Goal: Information Seeking & Learning: Find specific fact

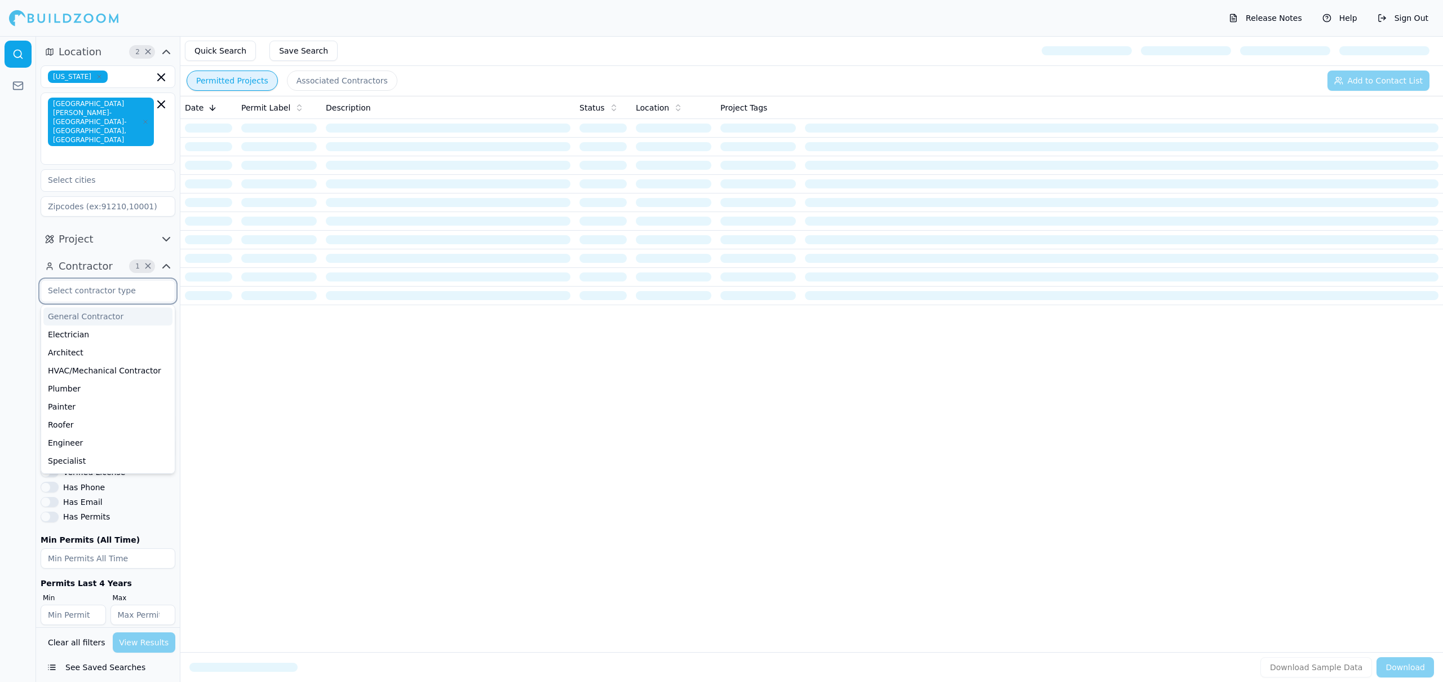
click at [104, 280] on input "text" at bounding box center [101, 290] width 120 height 20
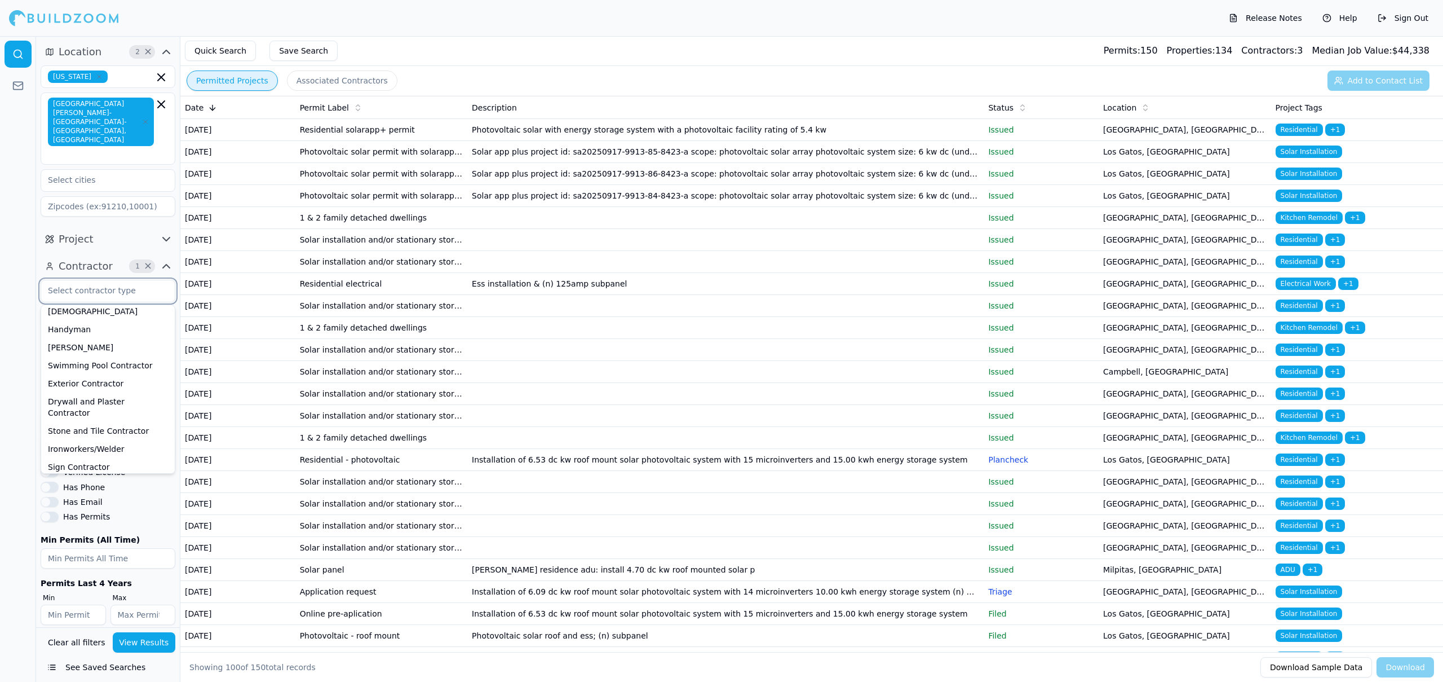
scroll to position [348, 0]
click at [134, 483] on div "General Contractor Electrician Architect HVAC/Mechanical Contractor Plumber Pai…" at bounding box center [108, 452] width 135 height 345
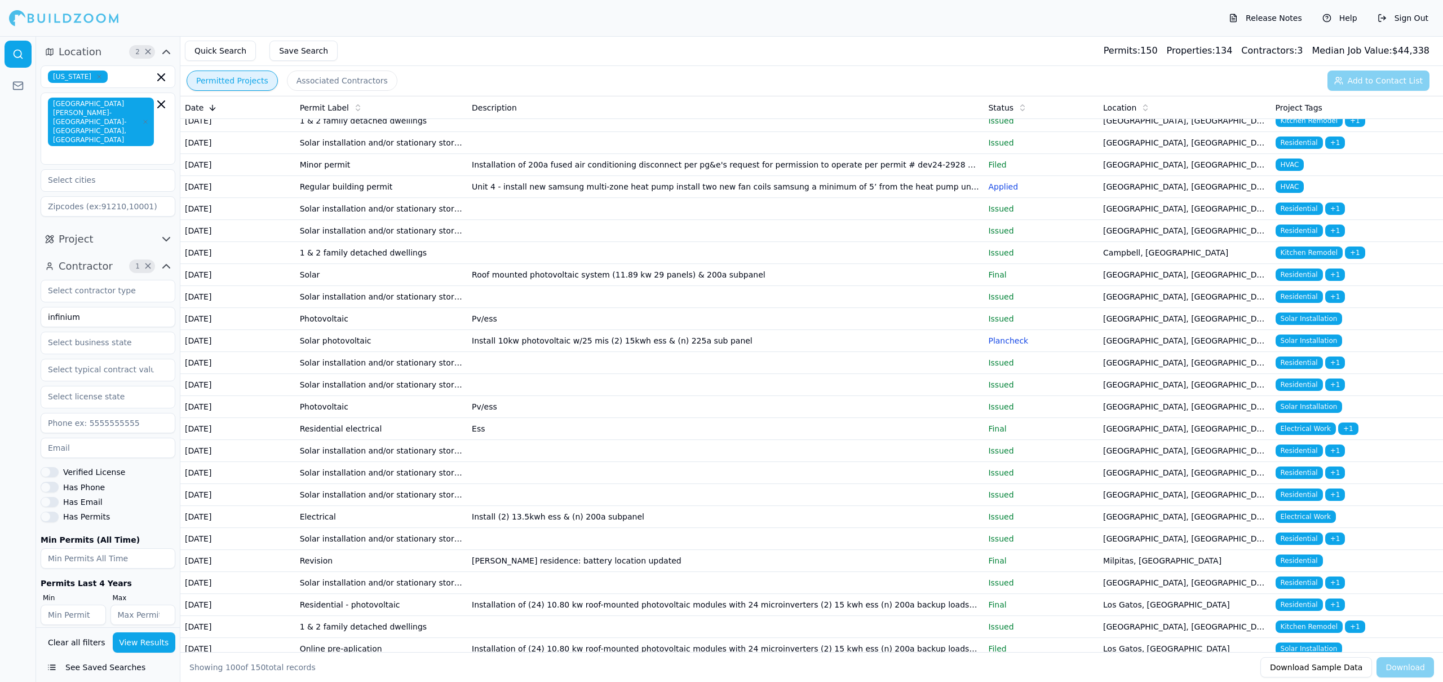
scroll to position [1393, 0]
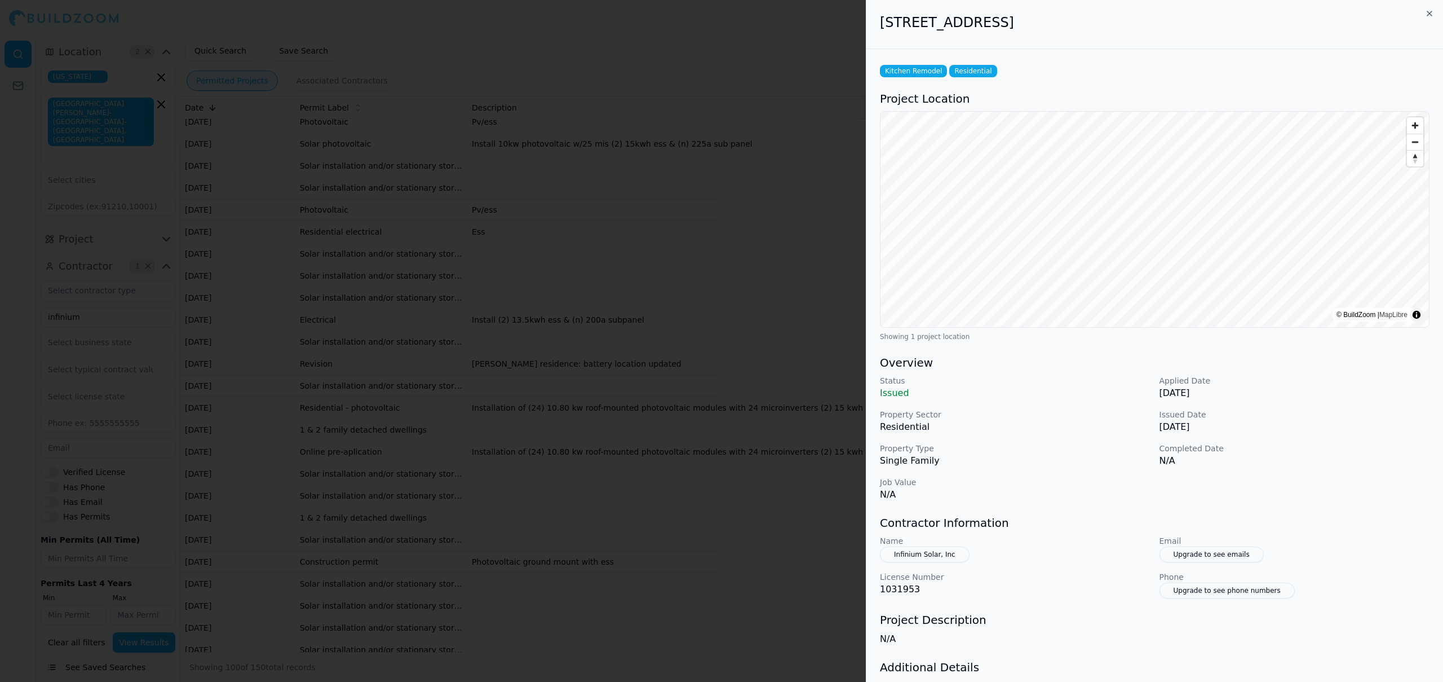
drag, startPoint x: 883, startPoint y: 26, endPoint x: 1117, endPoint y: 39, distance: 234.4
click at [1117, 39] on div "[STREET_ADDRESS]" at bounding box center [1155, 24] width 577 height 49
click at [1152, 32] on div "[STREET_ADDRESS]" at bounding box center [1155, 24] width 577 height 49
drag, startPoint x: 1134, startPoint y: 23, endPoint x: 882, endPoint y: 13, distance: 251.6
click at [882, 13] on div "[STREET_ADDRESS]" at bounding box center [1155, 24] width 577 height 49
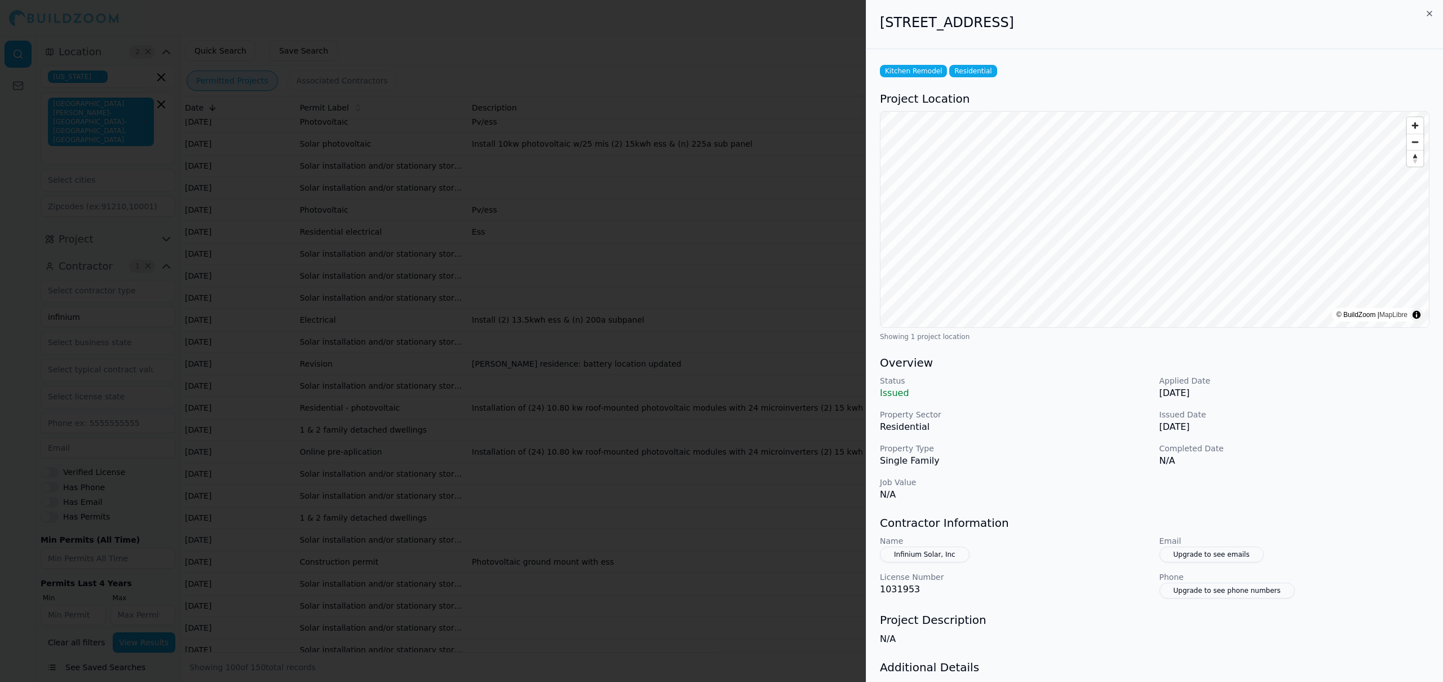
copy h2 "[STREET_ADDRESS]"
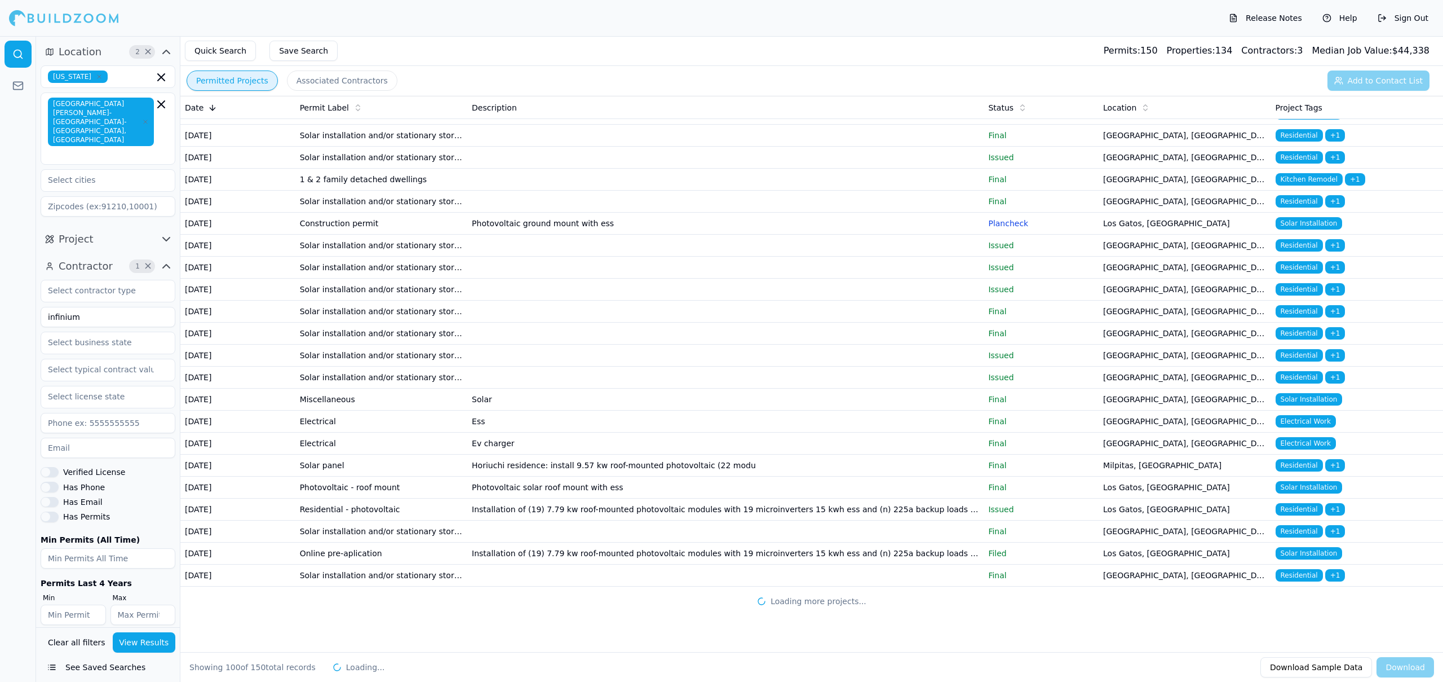
scroll to position [2074, 0]
click at [477, 37] on td "[PERSON_NAME] residence: battery location updated" at bounding box center [725, 26] width 516 height 22
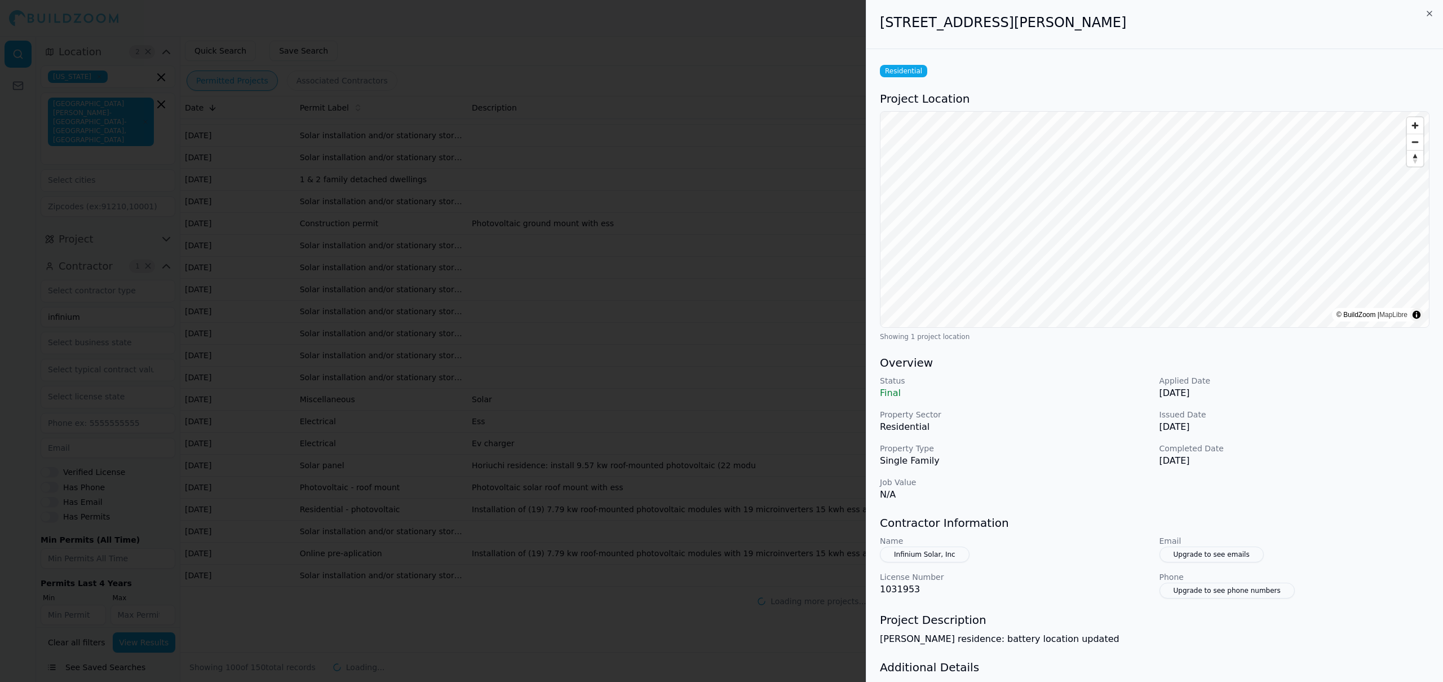
click at [878, 20] on div "[STREET_ADDRESS][PERSON_NAME]" at bounding box center [1155, 24] width 577 height 49
click at [634, 151] on div at bounding box center [721, 341] width 1443 height 682
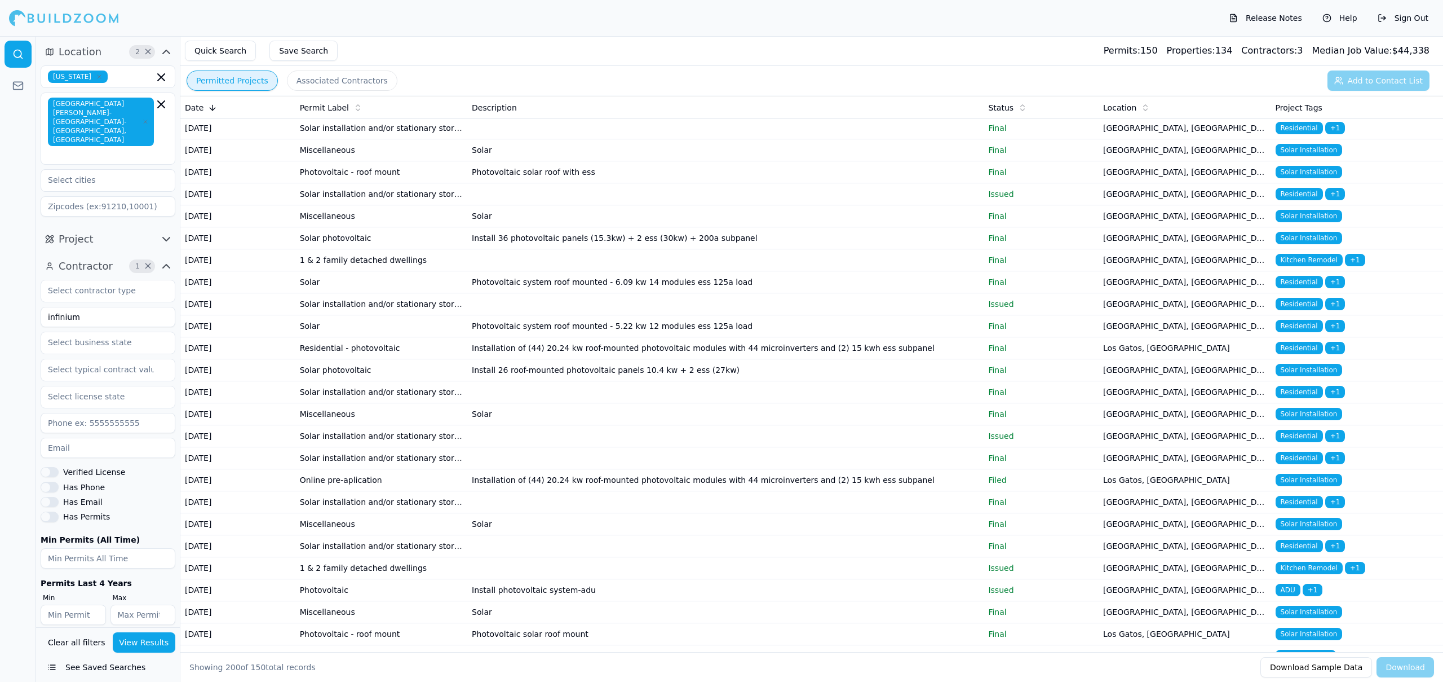
scroll to position [2156, 0]
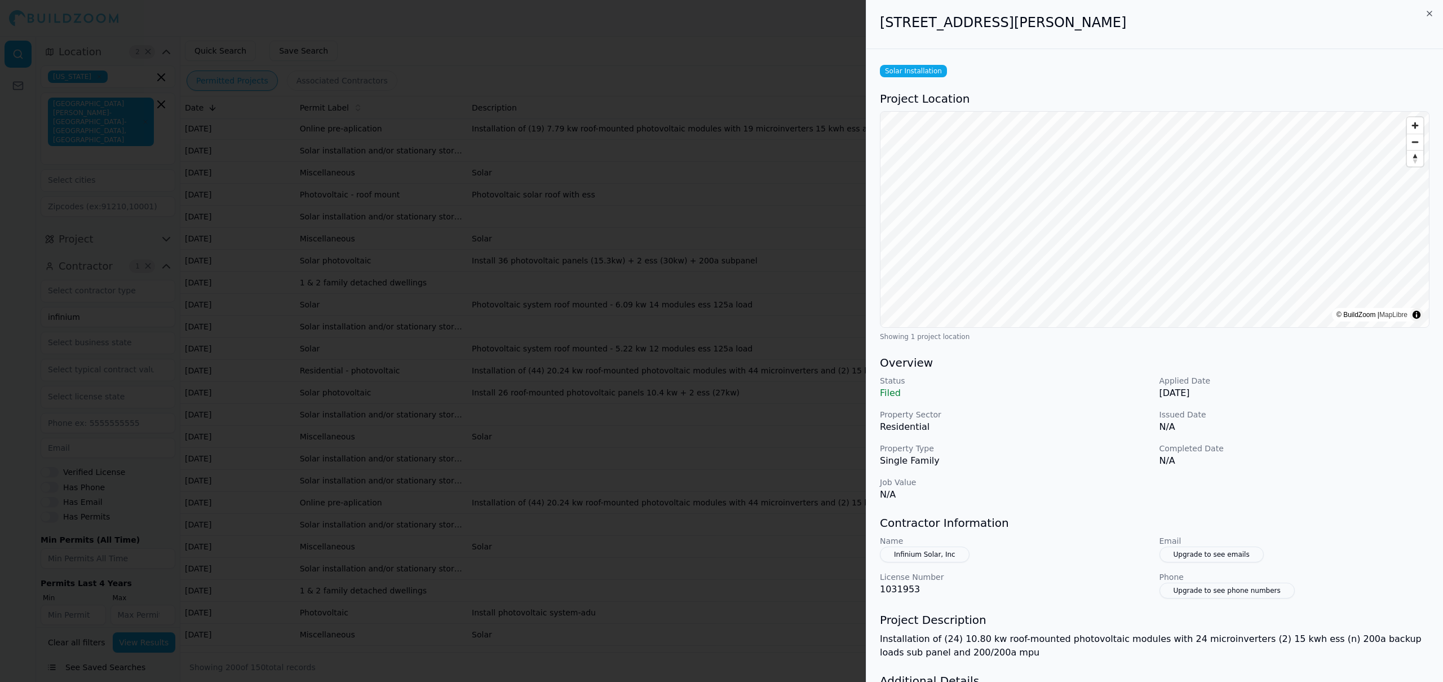
click at [599, 279] on div at bounding box center [721, 341] width 1443 height 682
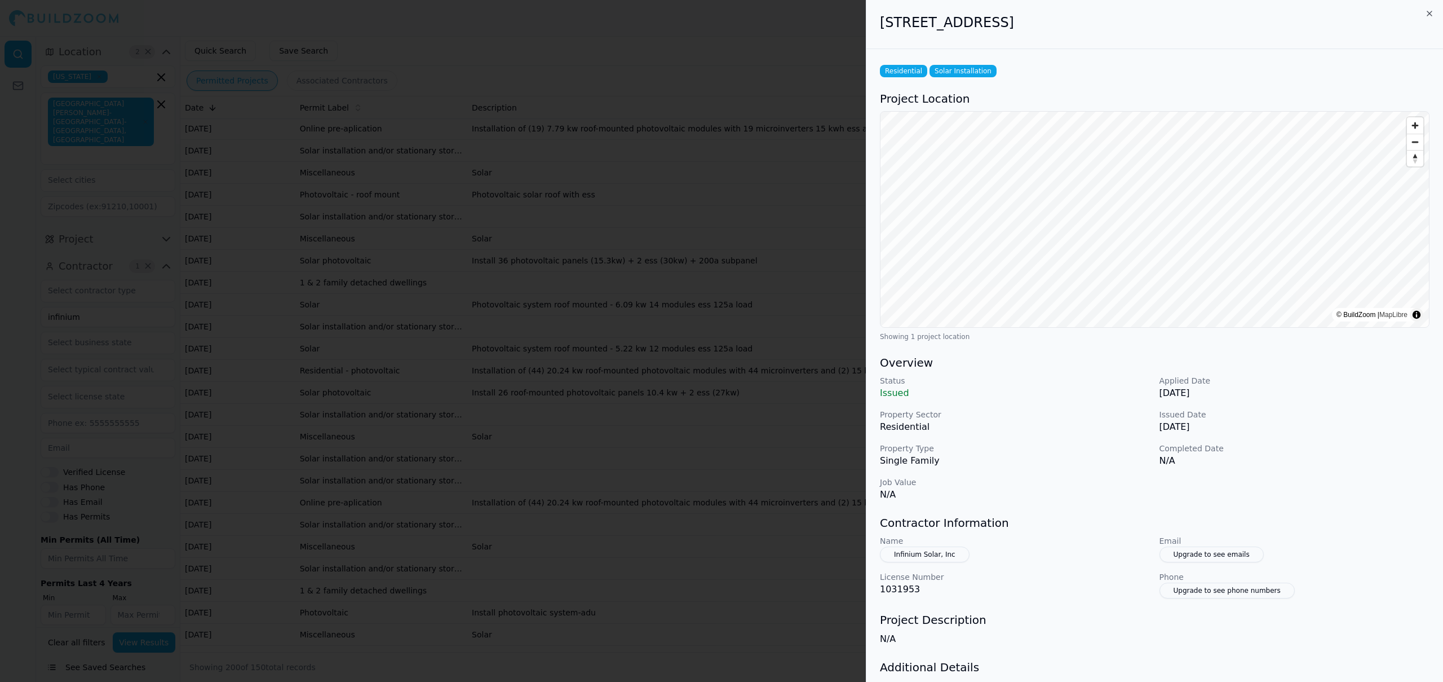
drag, startPoint x: 1095, startPoint y: 21, endPoint x: 854, endPoint y: 14, distance: 241.4
click at [854, 36] on body "Release Notes Help Sign Out Location 2 × [US_STATE] [GEOGRAPHIC_DATA][PERSON_NA…" at bounding box center [721, 359] width 1443 height 646
copy body "[STREET_ADDRESS]"
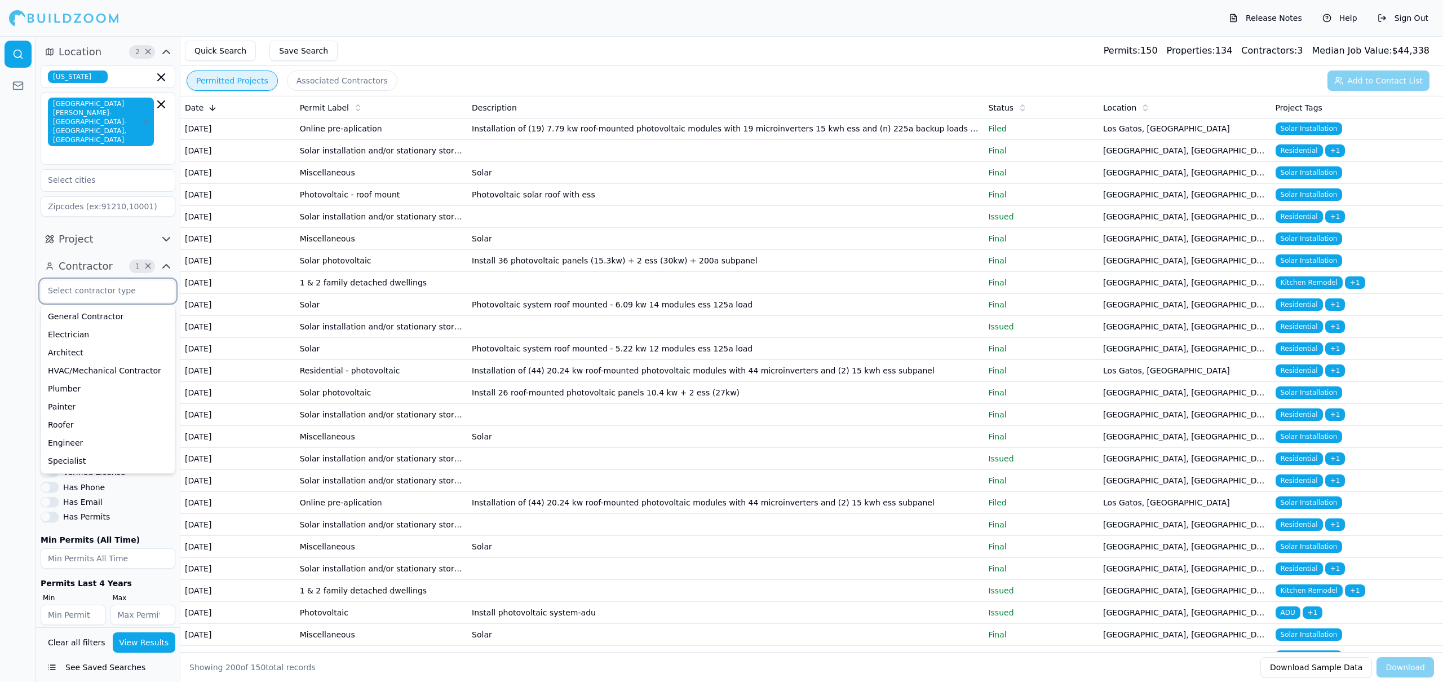
click at [130, 280] on input "text" at bounding box center [101, 290] width 120 height 20
click at [140, 361] on div "HVAC/Mechanical Contractor" at bounding box center [107, 370] width 129 height 18
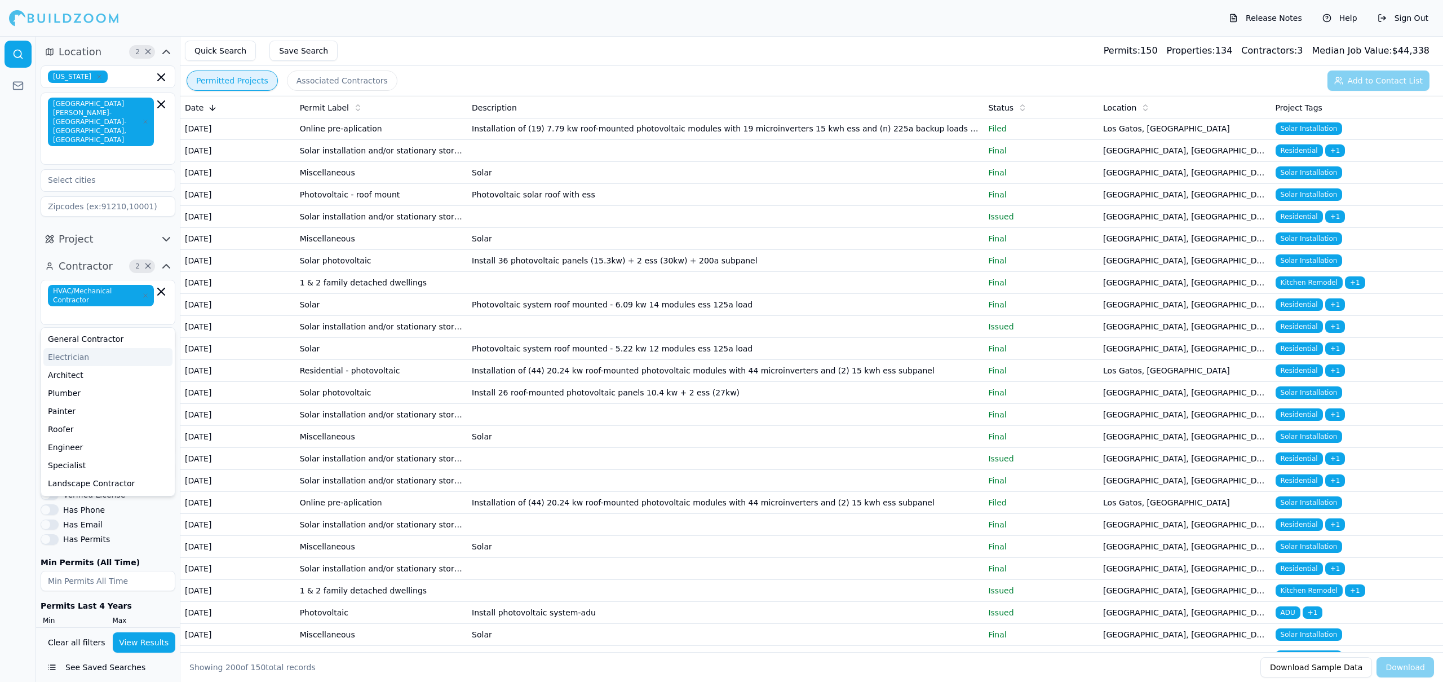
click at [22, 325] on div at bounding box center [18, 359] width 36 height 646
click at [65, 329] on input "infinium" at bounding box center [108, 339] width 135 height 20
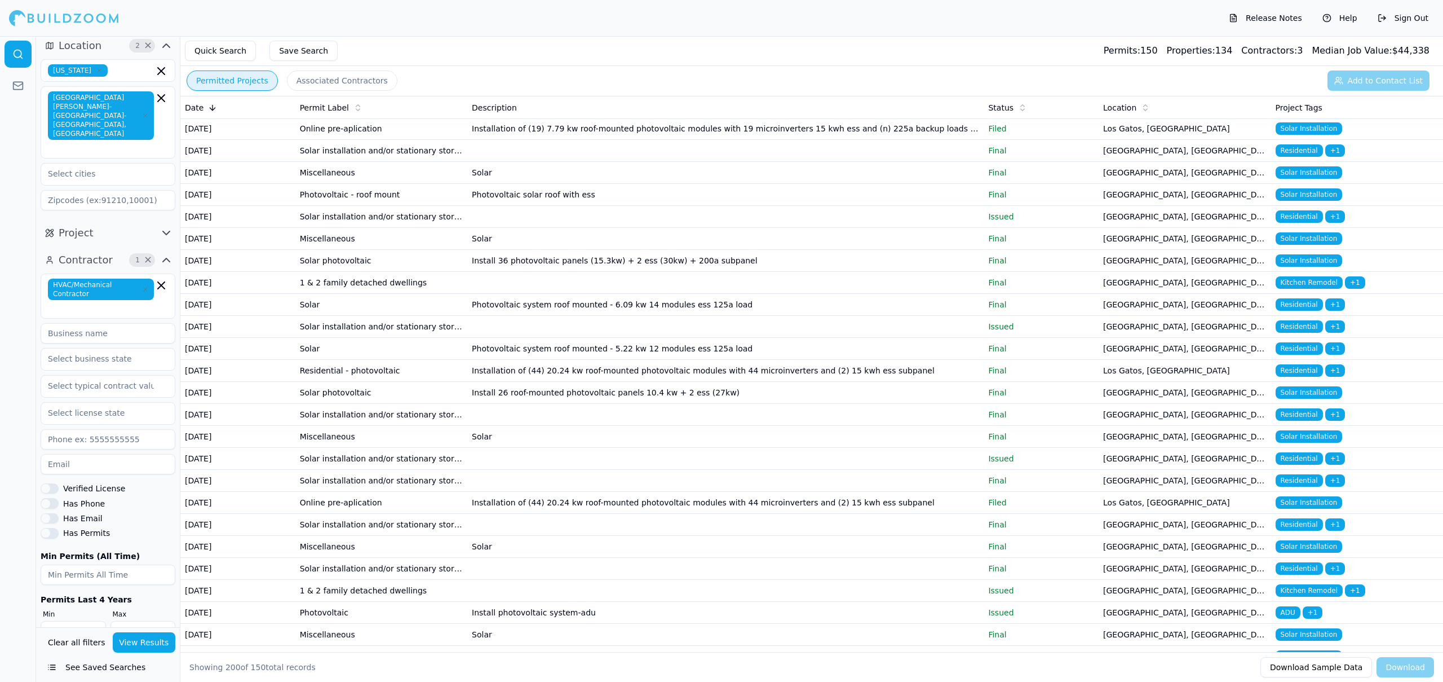
click at [8, 524] on div at bounding box center [18, 359] width 36 height 646
click at [82, 564] on input "number" at bounding box center [108, 574] width 135 height 20
type input "100"
click at [145, 644] on button "View Results" at bounding box center [144, 642] width 63 height 20
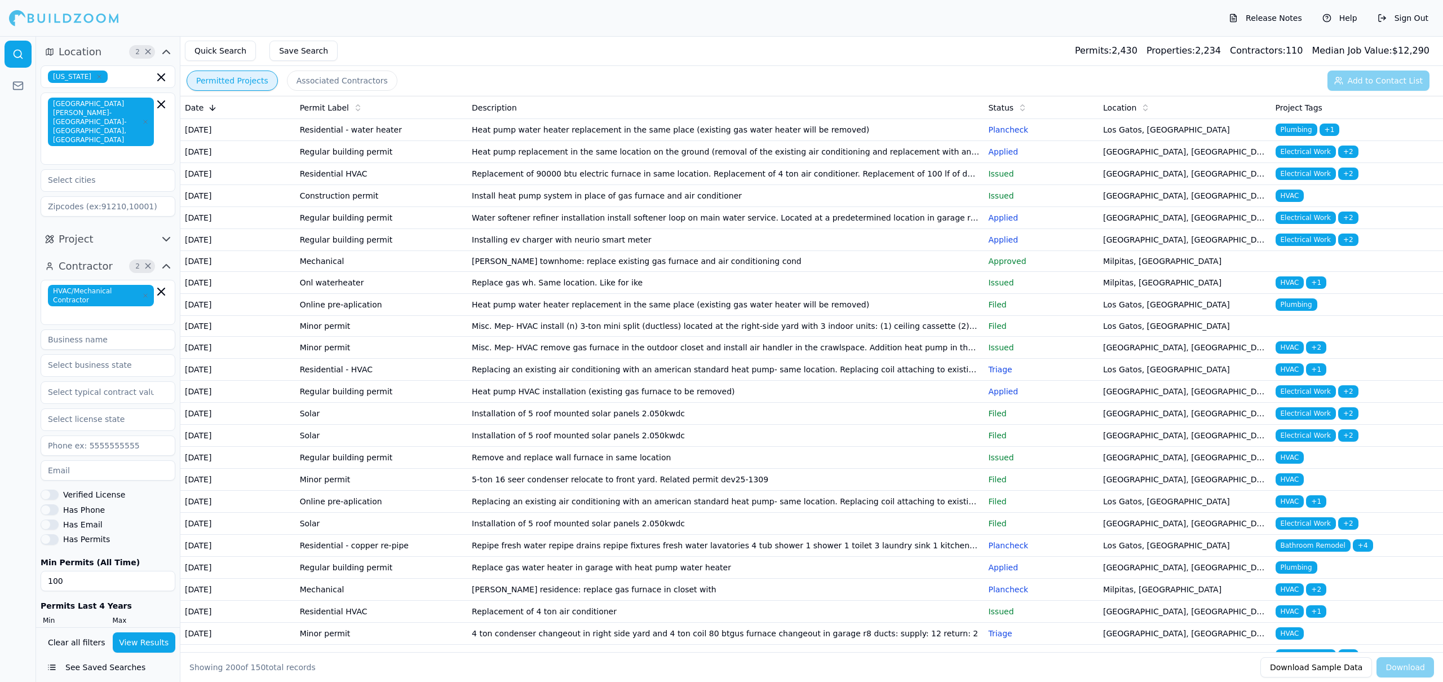
click at [258, 141] on td "[DATE]" at bounding box center [237, 130] width 115 height 22
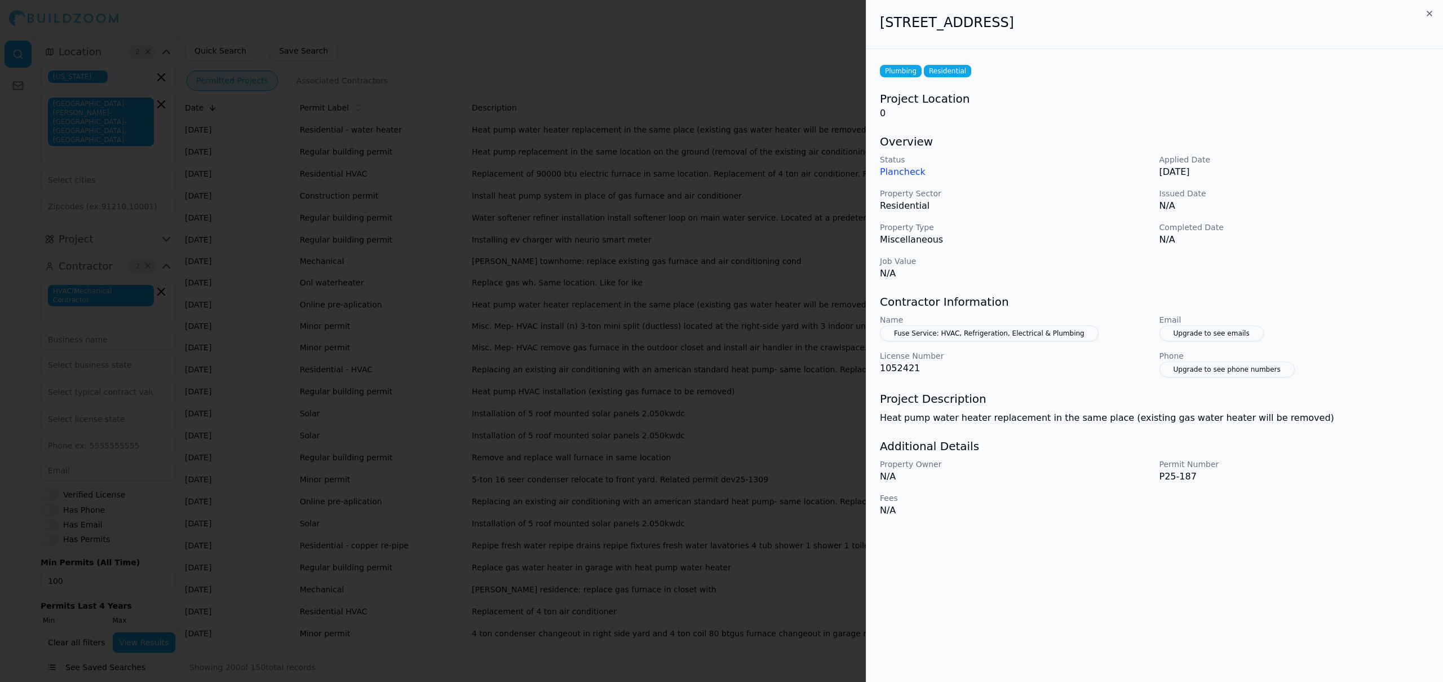
click at [572, 61] on div at bounding box center [721, 341] width 1443 height 682
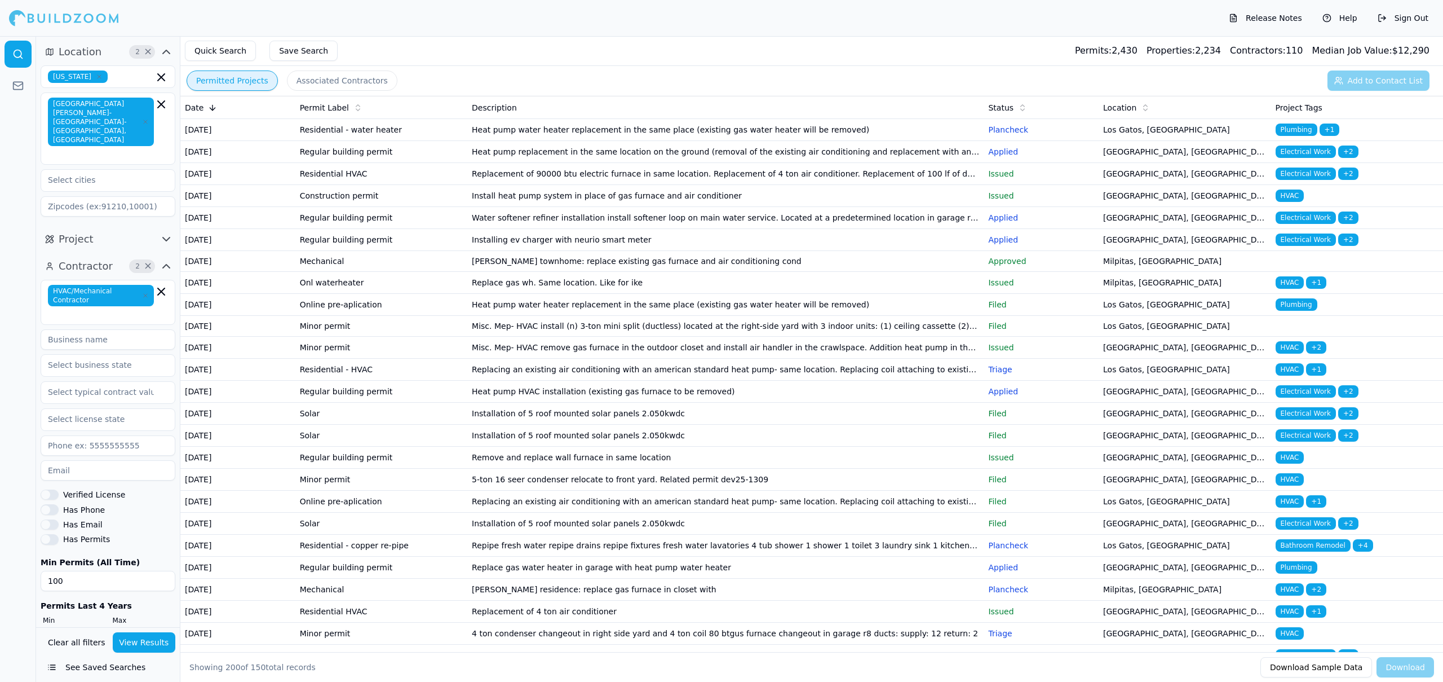
click at [428, 126] on td "Residential - water heater" at bounding box center [381, 130] width 172 height 22
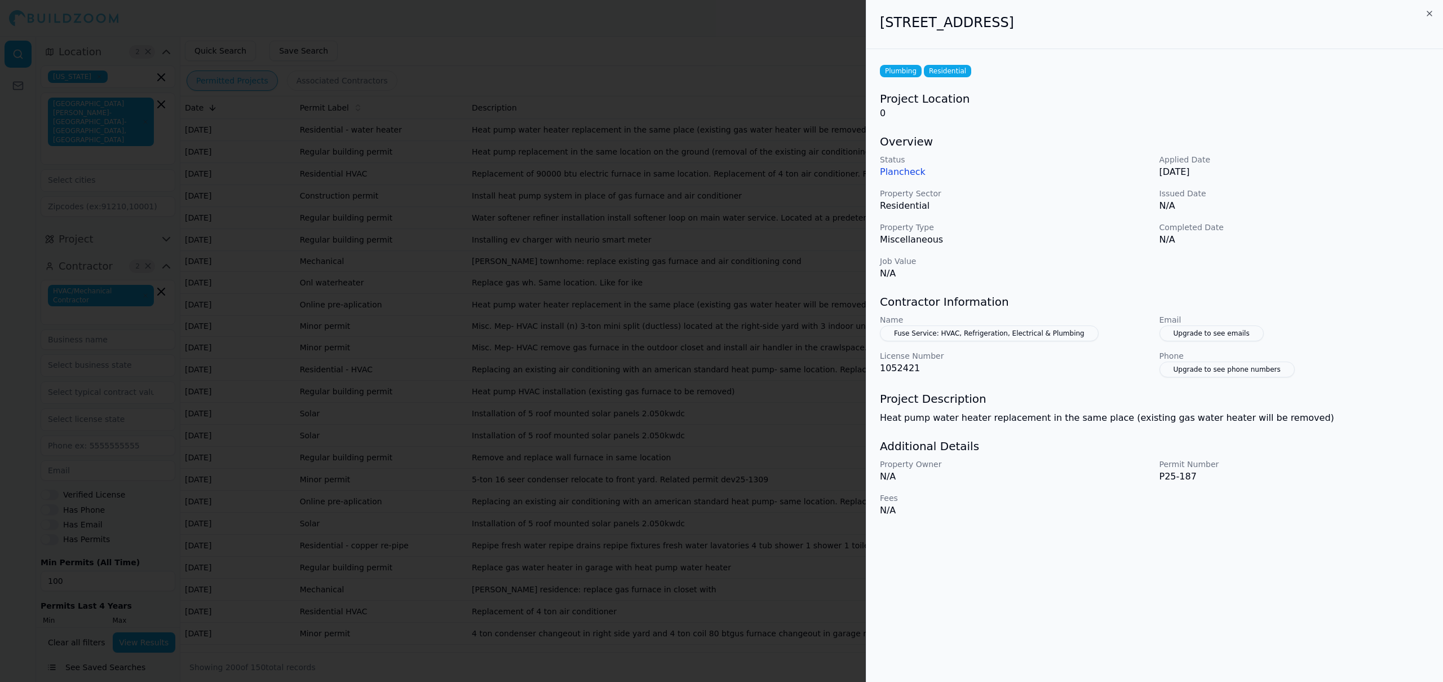
click at [428, 126] on div at bounding box center [721, 341] width 1443 height 682
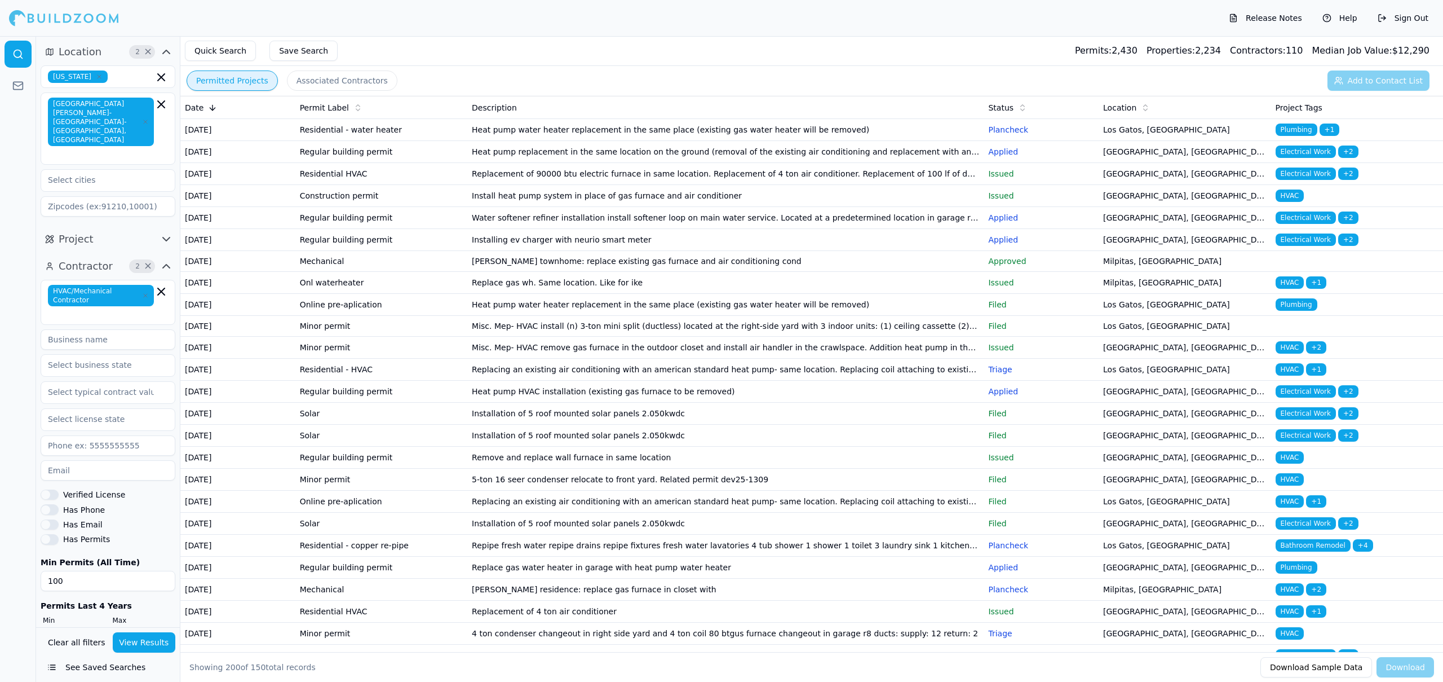
click at [428, 126] on td "Residential - water heater" at bounding box center [381, 130] width 172 height 22
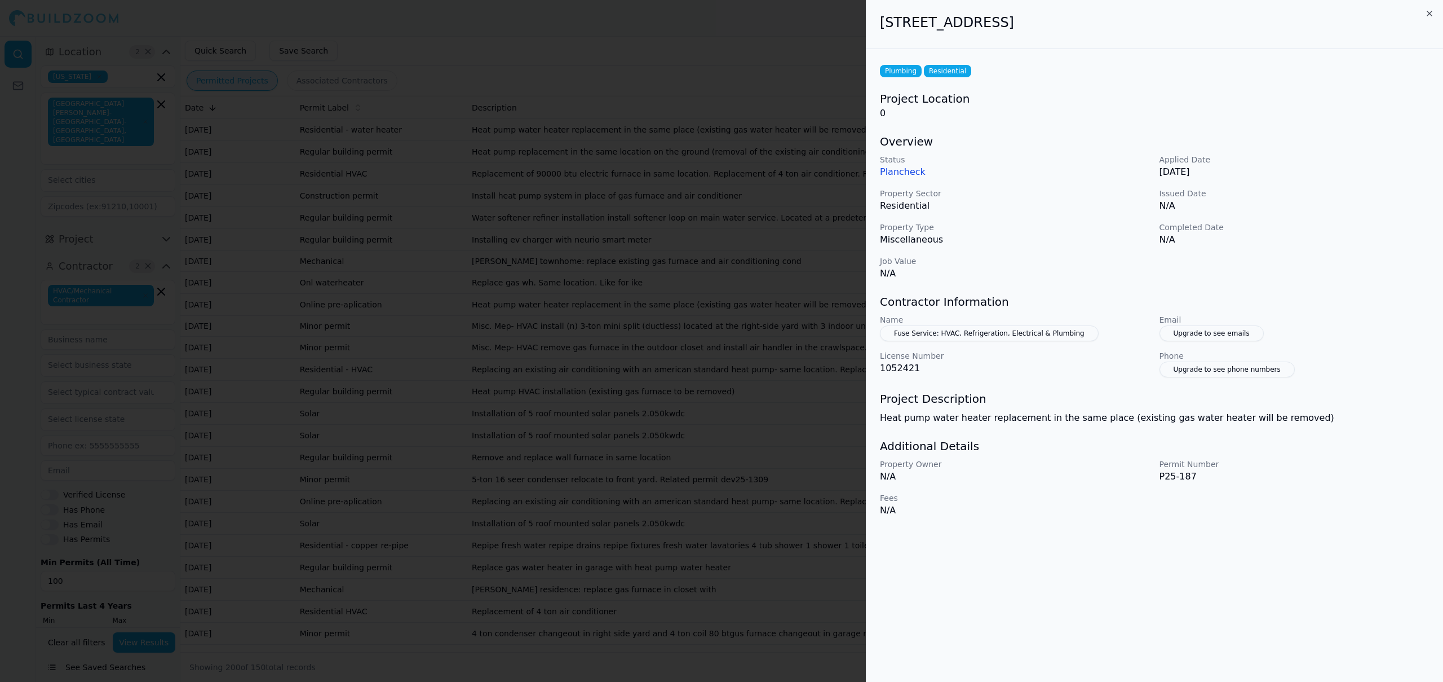
click at [574, 205] on div at bounding box center [721, 341] width 1443 height 682
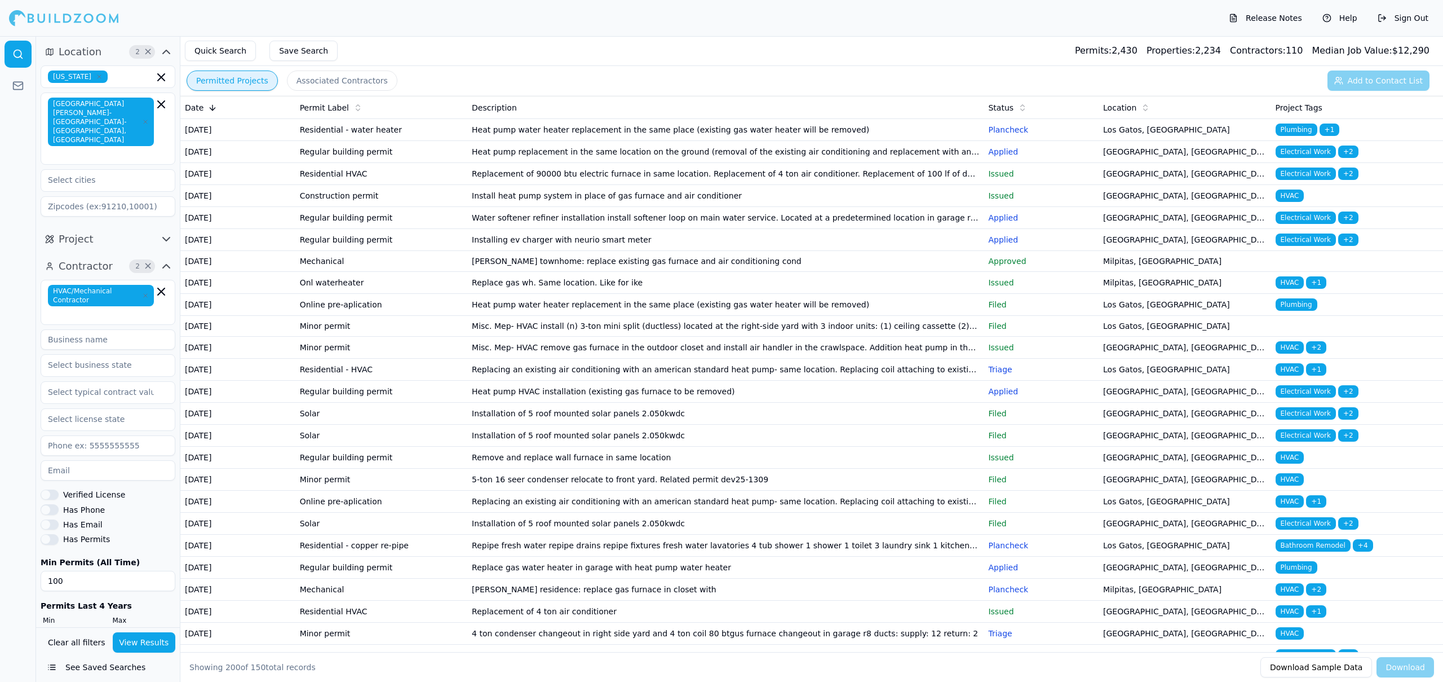
click at [379, 82] on button "Associated Contractors" at bounding box center [342, 80] width 110 height 20
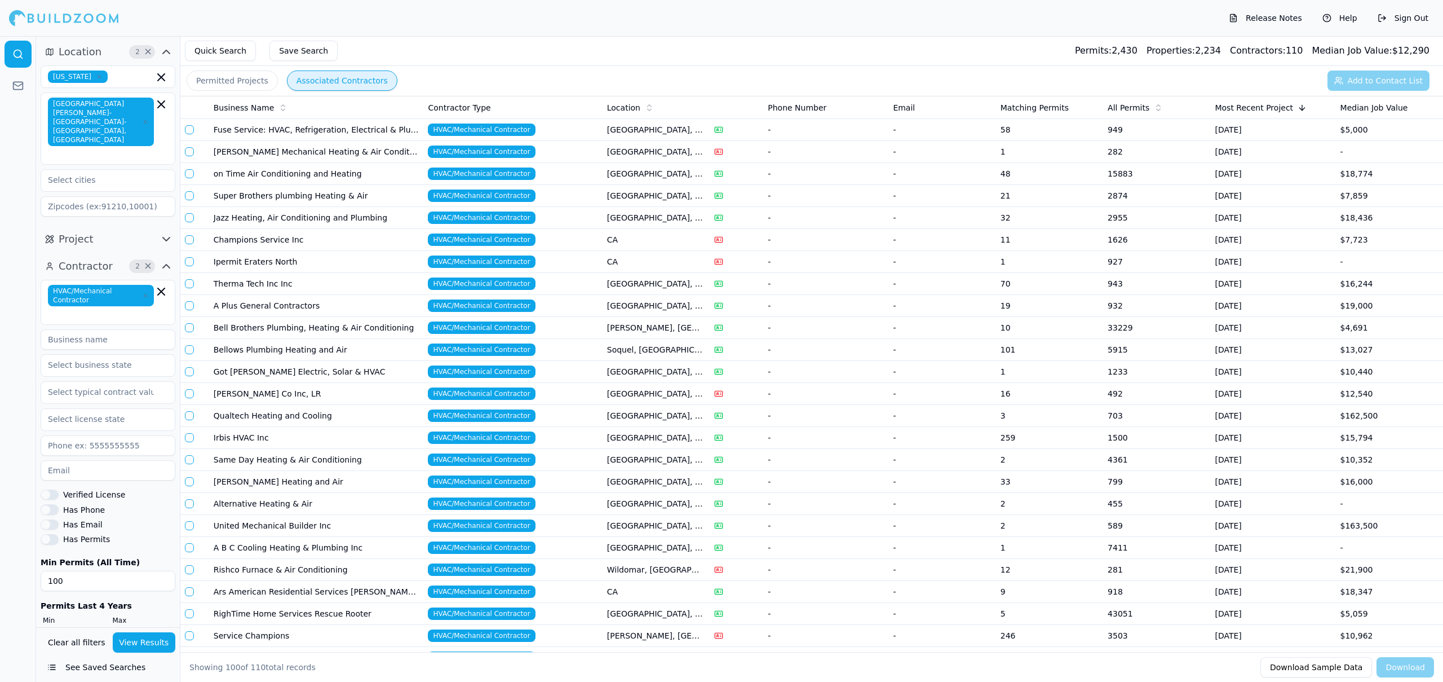
click at [379, 211] on td "Jazz Heating, Air Conditioning and Plumbing" at bounding box center [316, 218] width 215 height 22
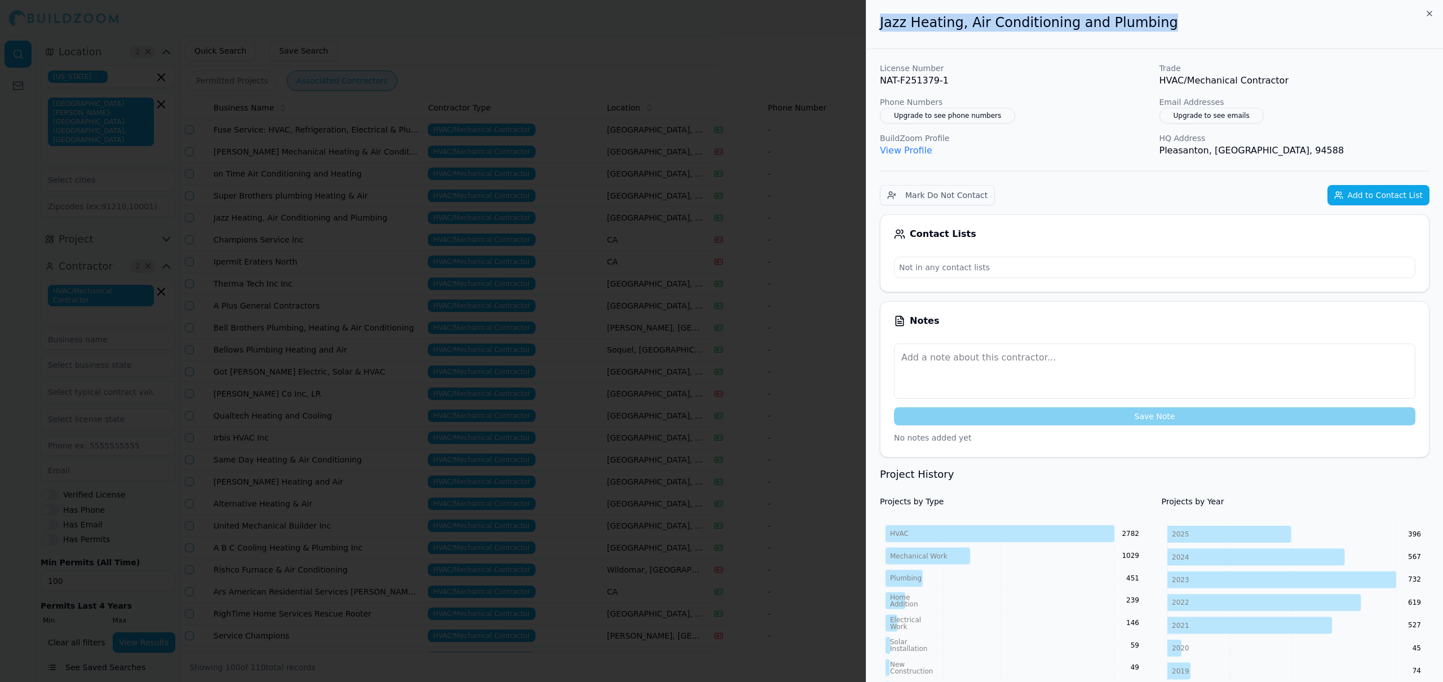
drag, startPoint x: 1167, startPoint y: 24, endPoint x: 876, endPoint y: 8, distance: 291.9
click at [876, 8] on div "Jazz Heating, Air Conditioning and Plumbing" at bounding box center [1155, 24] width 577 height 49
copy h2 "Jazz Heating, Air Conditioning and Plumbing"
click at [787, 144] on div at bounding box center [721, 341] width 1443 height 682
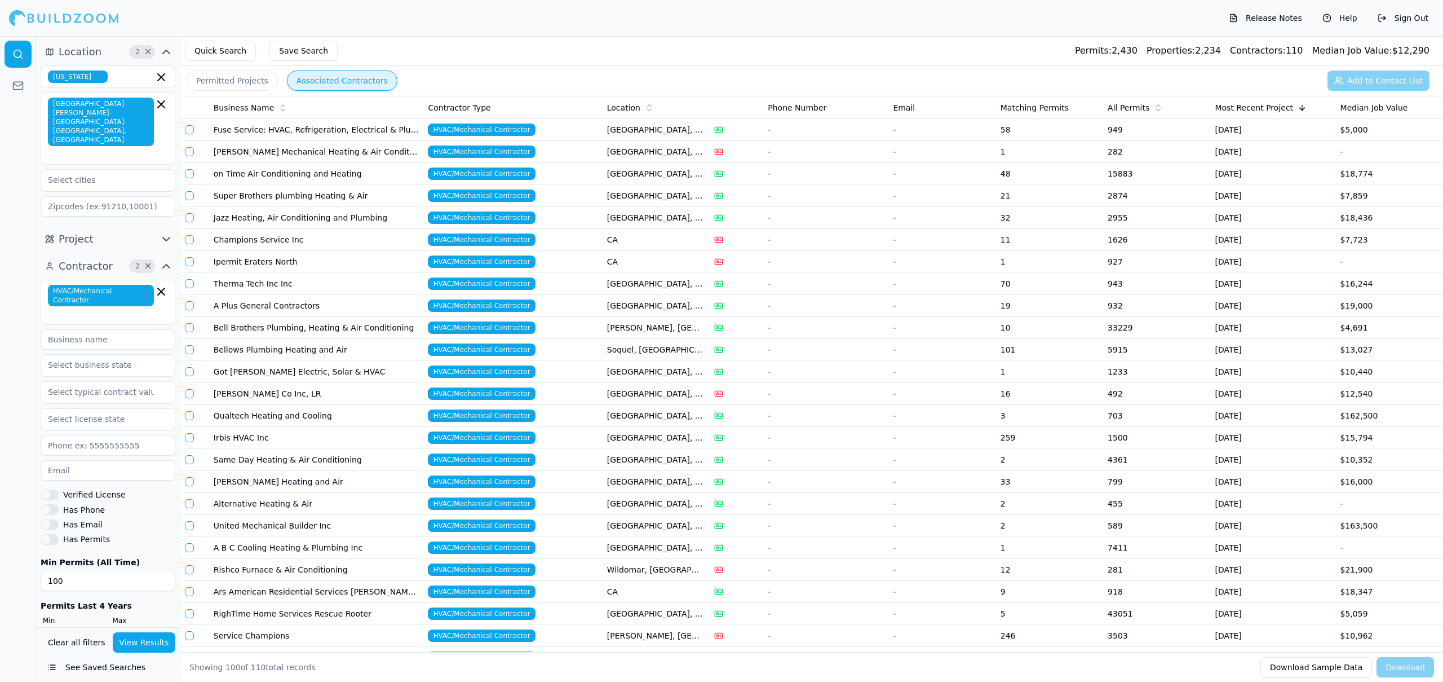
click at [113, 329] on input at bounding box center [108, 339] width 135 height 20
type input "jazz"
click at [163, 649] on button "View Results" at bounding box center [144, 642] width 63 height 20
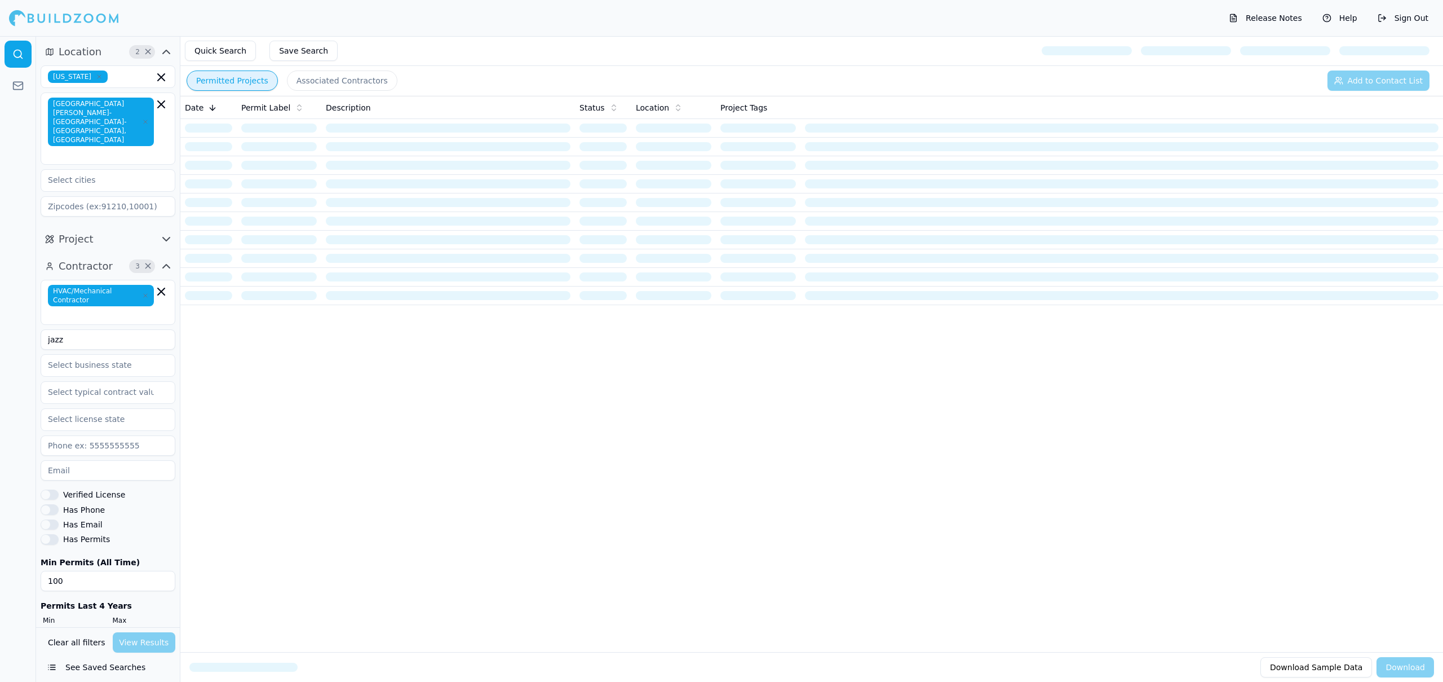
click at [225, 87] on button "Permitted Projects" at bounding box center [232, 80] width 91 height 20
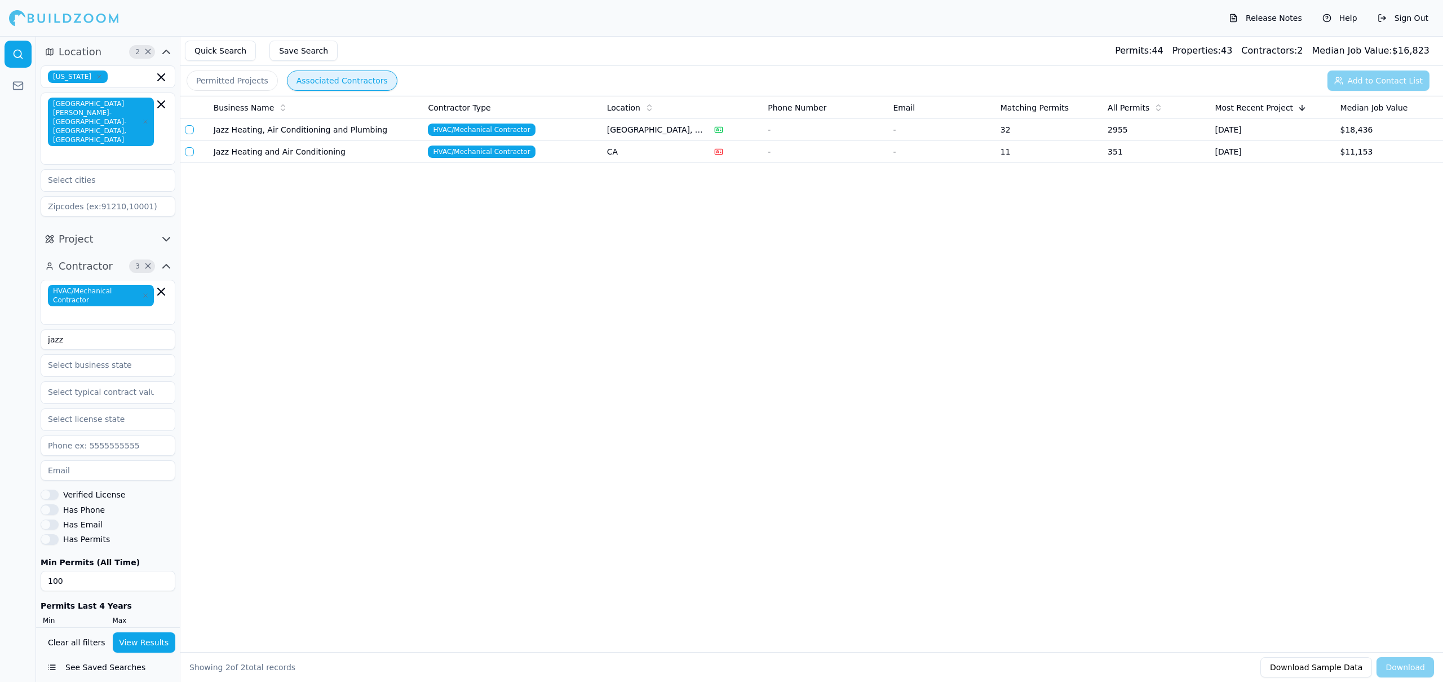
click at [332, 84] on button "Associated Contractors" at bounding box center [342, 80] width 110 height 20
click at [719, 127] on rect at bounding box center [718, 129] width 7 height 5
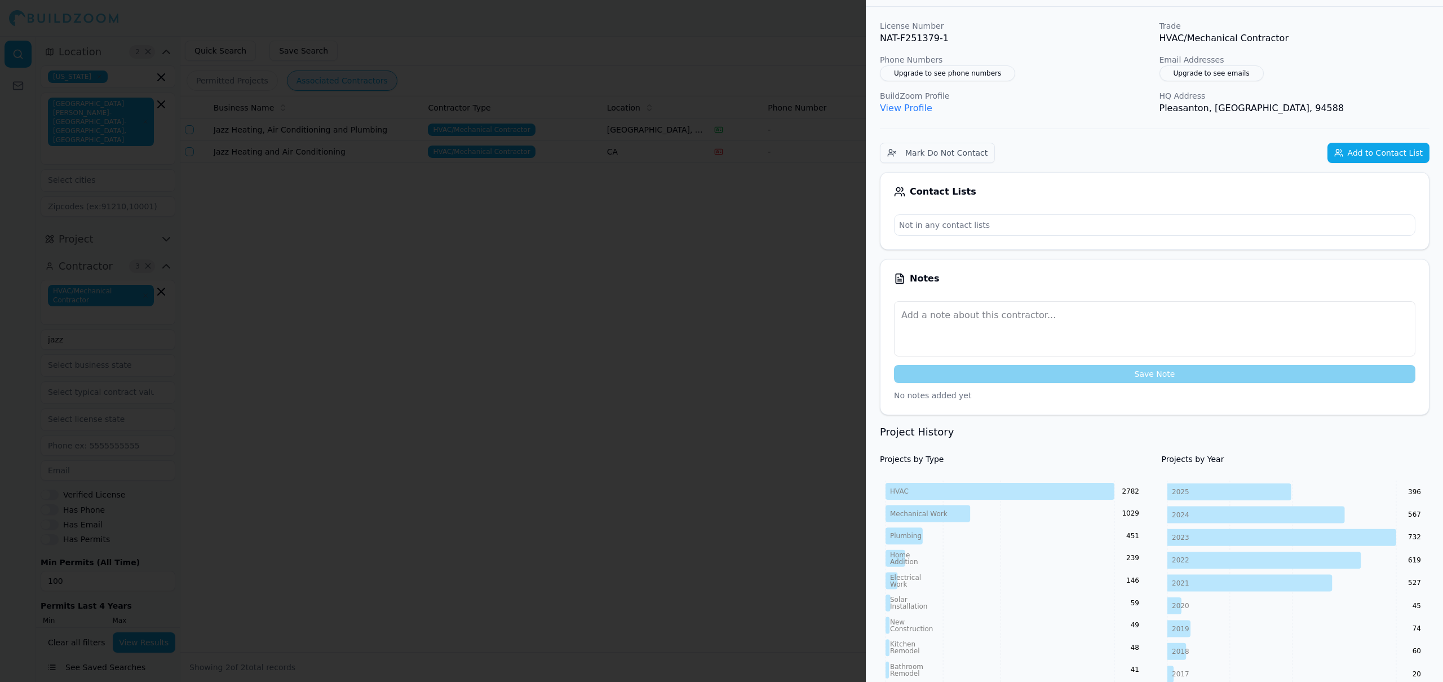
scroll to position [179, 0]
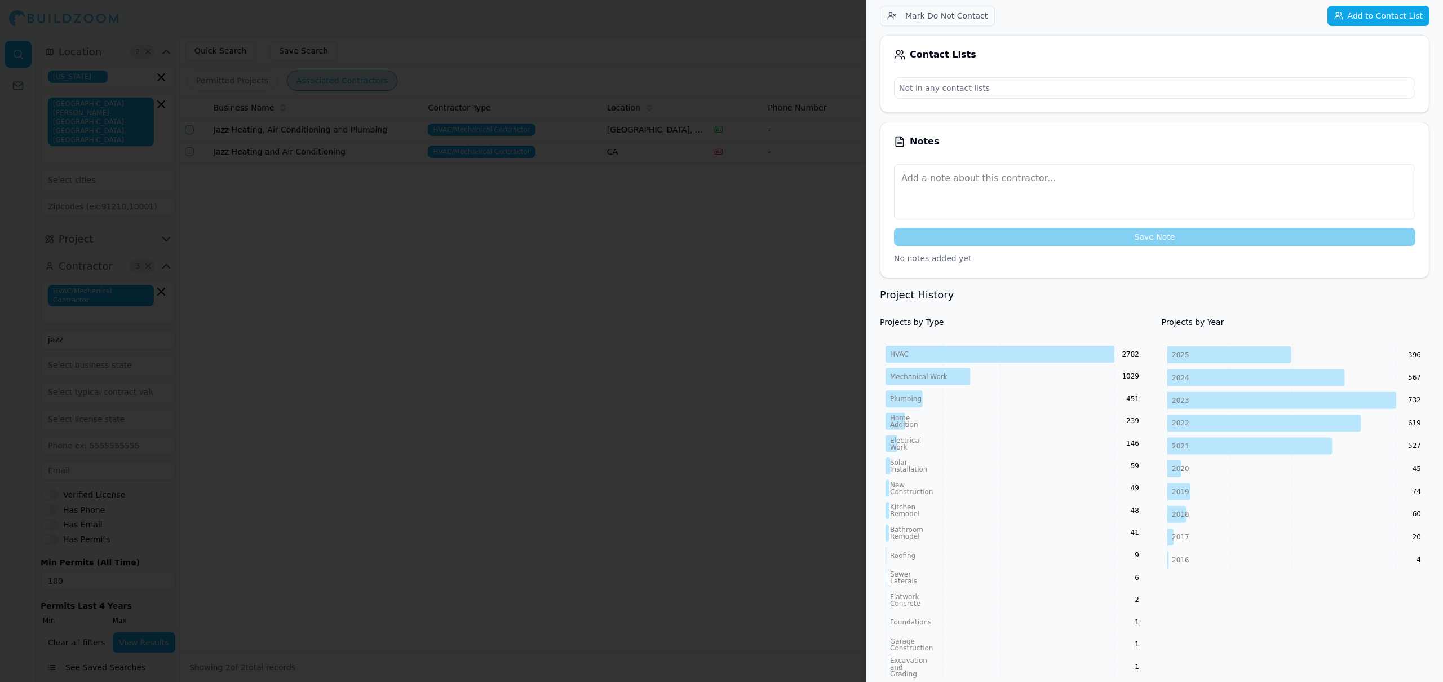
click at [718, 199] on div at bounding box center [721, 341] width 1443 height 682
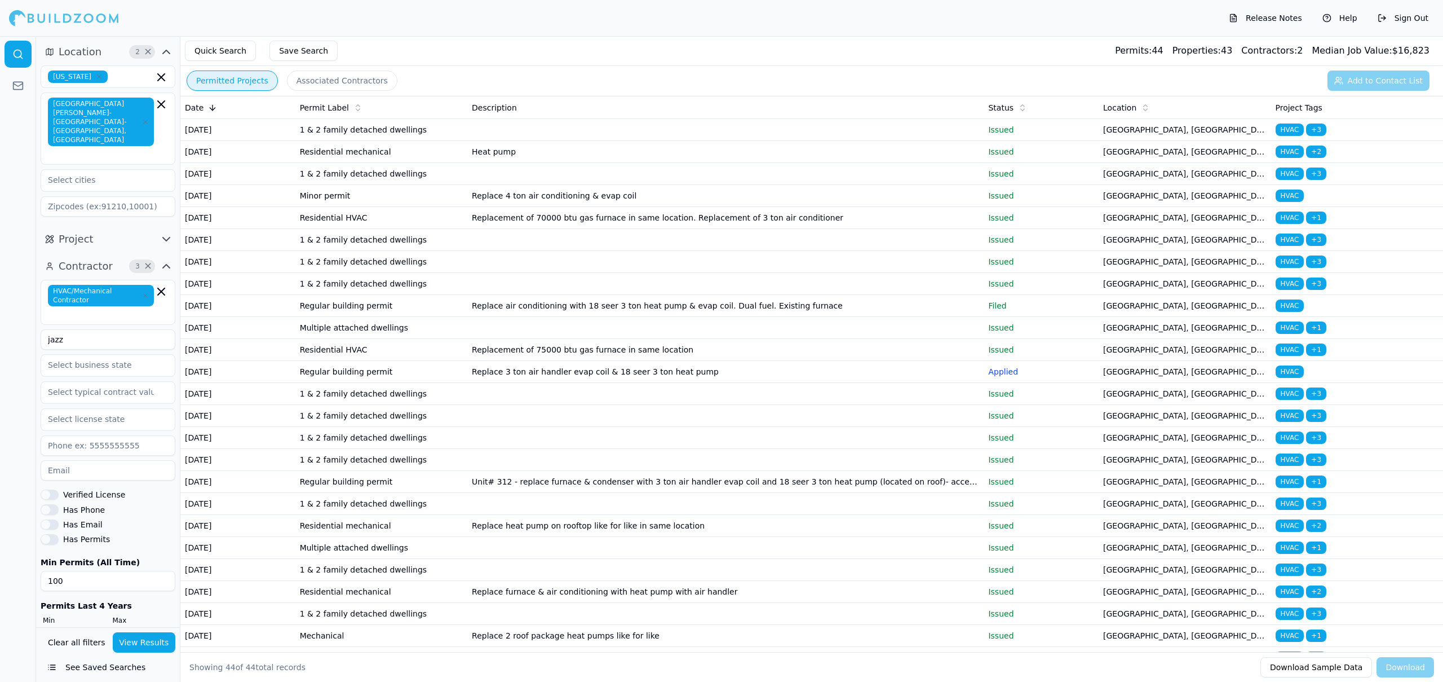
click at [214, 81] on button "Permitted Projects" at bounding box center [232, 80] width 91 height 20
click at [411, 131] on td "1 & 2 family detached dwellings" at bounding box center [381, 130] width 172 height 22
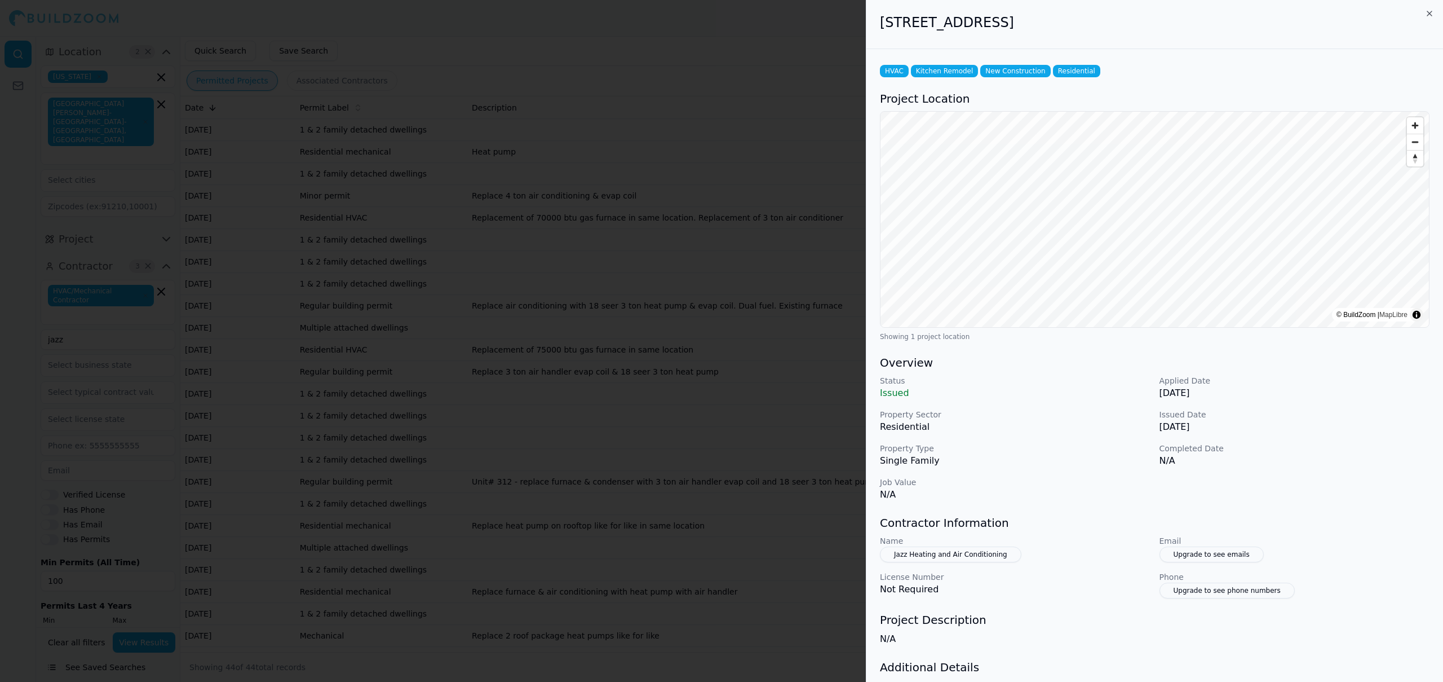
drag, startPoint x: 882, startPoint y: 26, endPoint x: 1098, endPoint y: 33, distance: 216.6
click at [1098, 33] on div "[STREET_ADDRESS]" at bounding box center [1155, 24] width 577 height 49
copy h2 "[STREET_ADDRESS]"
click at [851, 38] on div at bounding box center [721, 341] width 1443 height 682
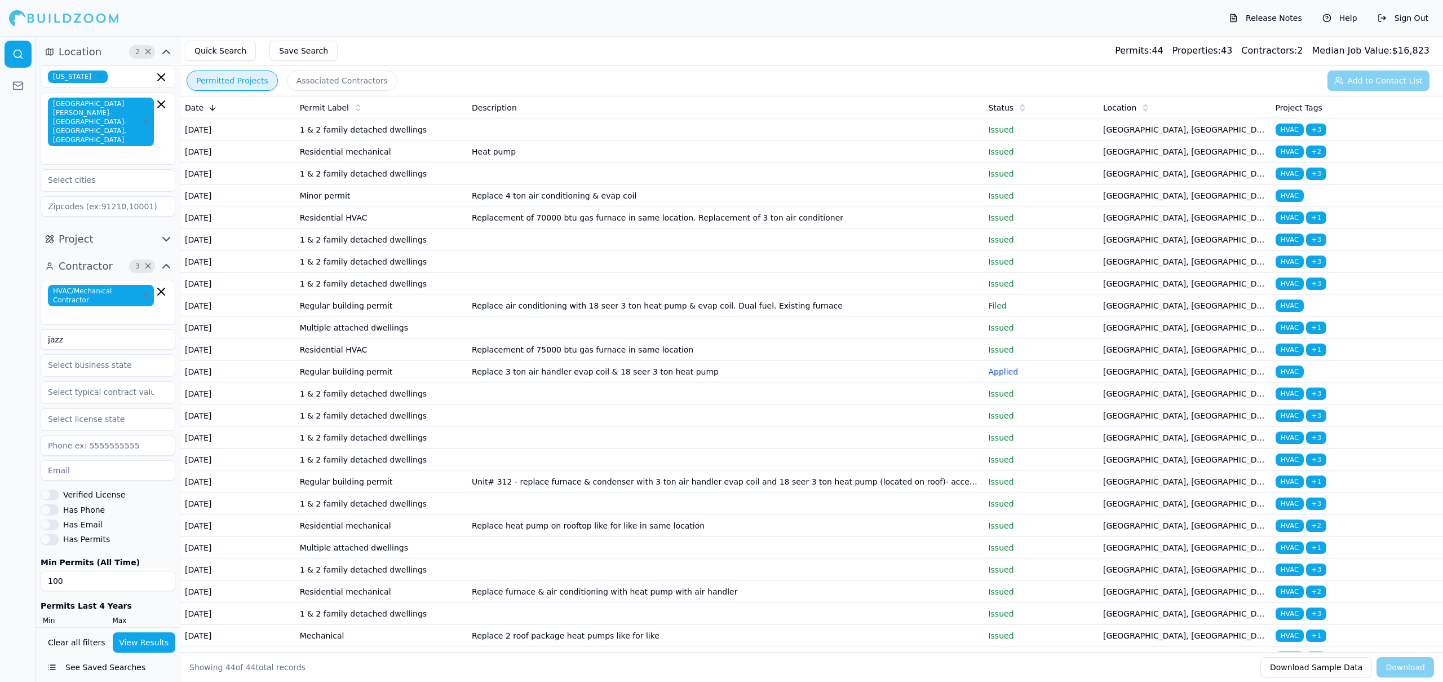
click at [916, 229] on td "Replacement of 70000 btu gas furnace in same location. Replacement of 3 ton air…" at bounding box center [725, 218] width 516 height 22
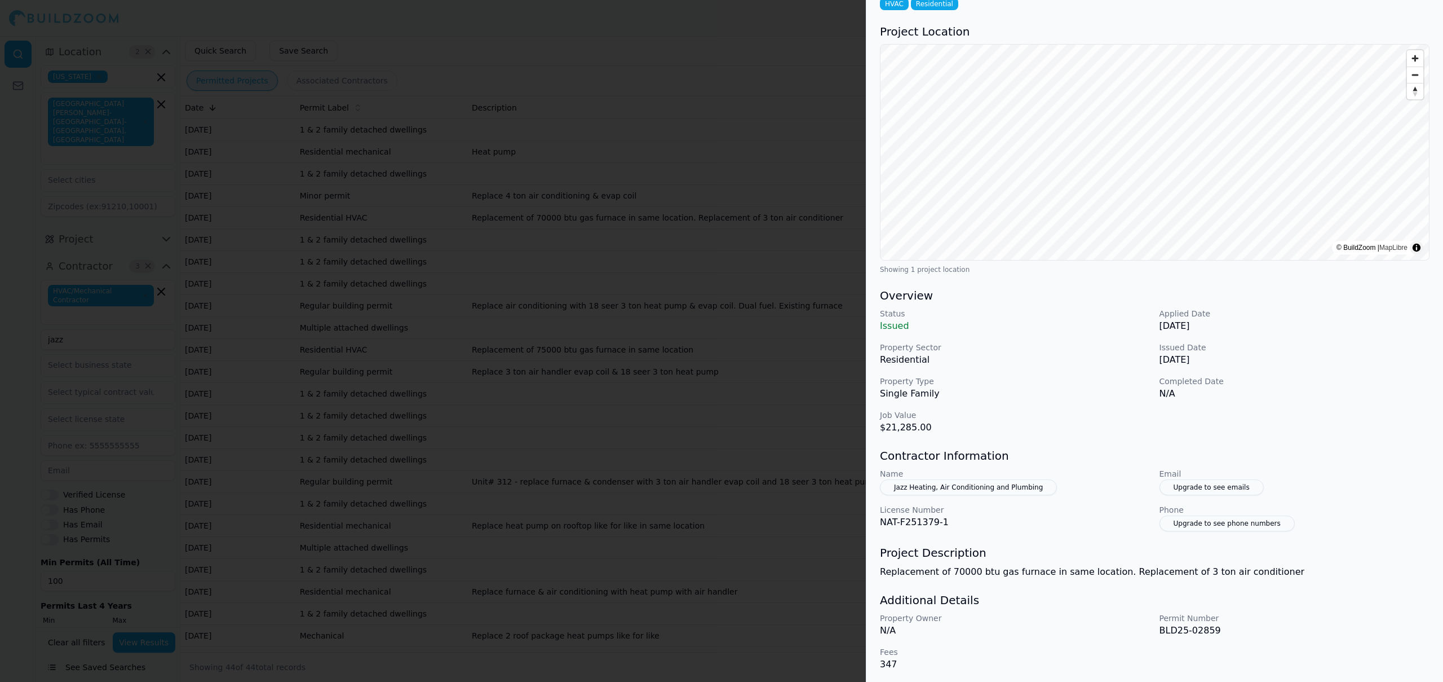
scroll to position [70, 0]
click at [835, 350] on div at bounding box center [721, 341] width 1443 height 682
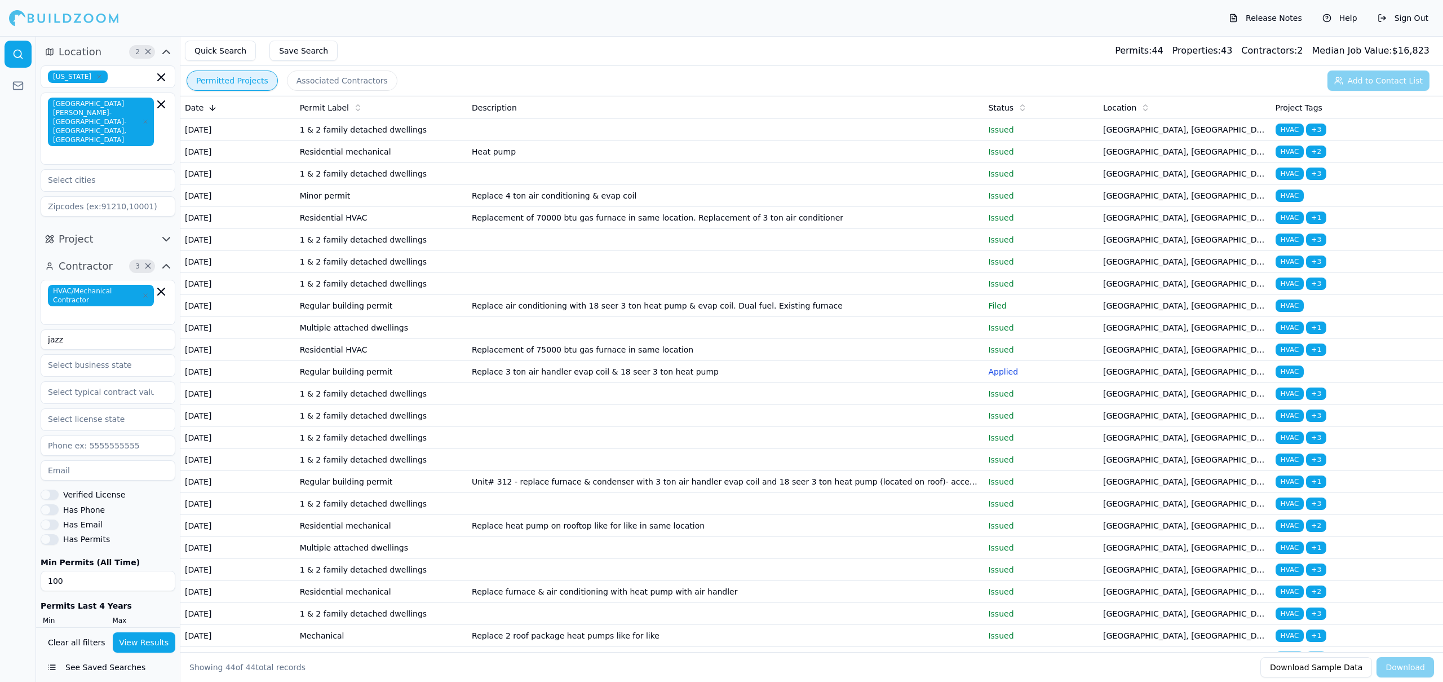
click at [947, 361] on td "Replacement of 75000 btu gas furnace in same location" at bounding box center [725, 350] width 516 height 22
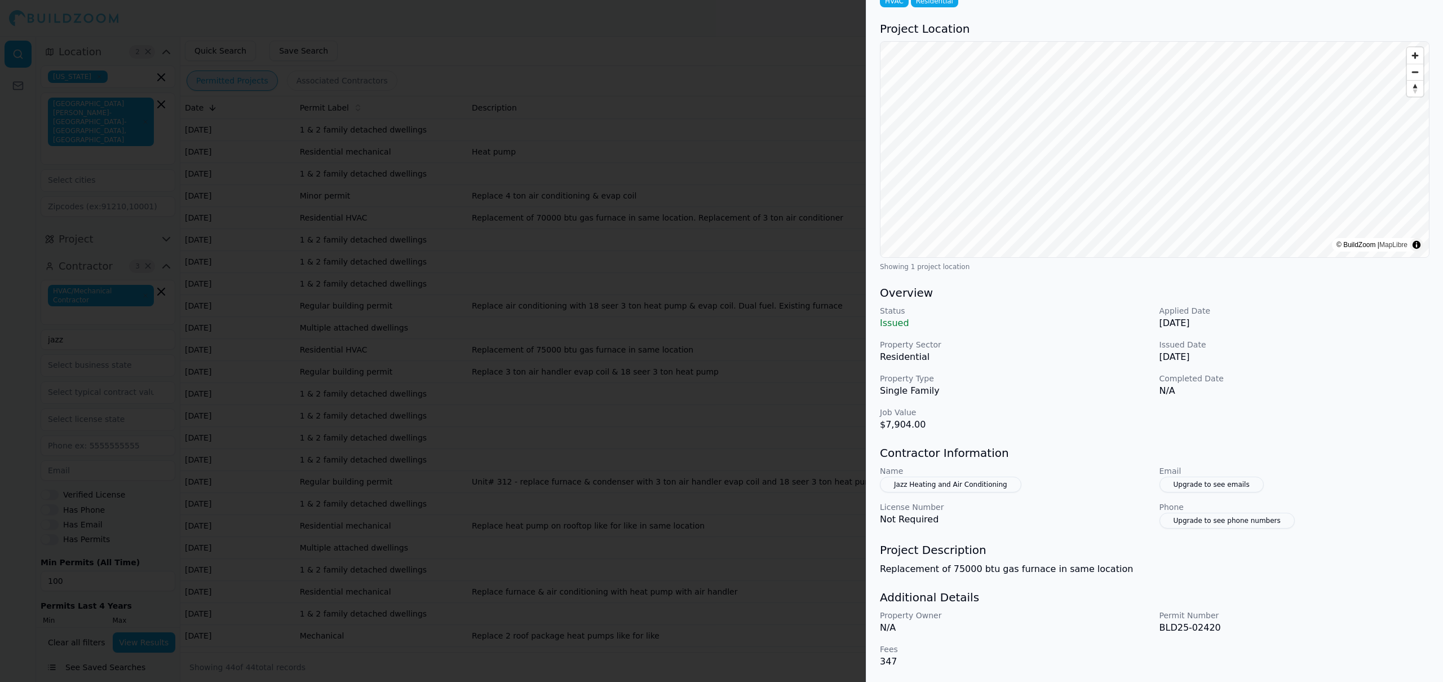
scroll to position [0, 0]
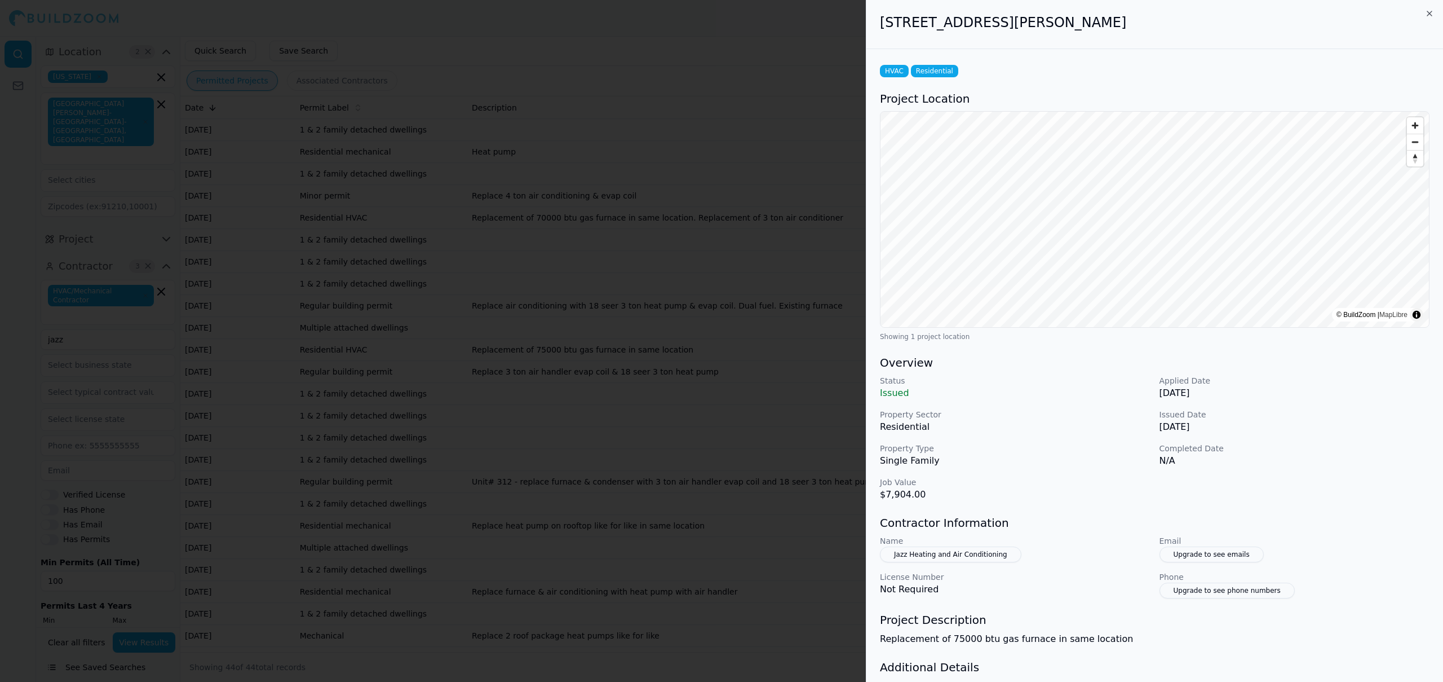
click at [734, 220] on div at bounding box center [721, 341] width 1443 height 682
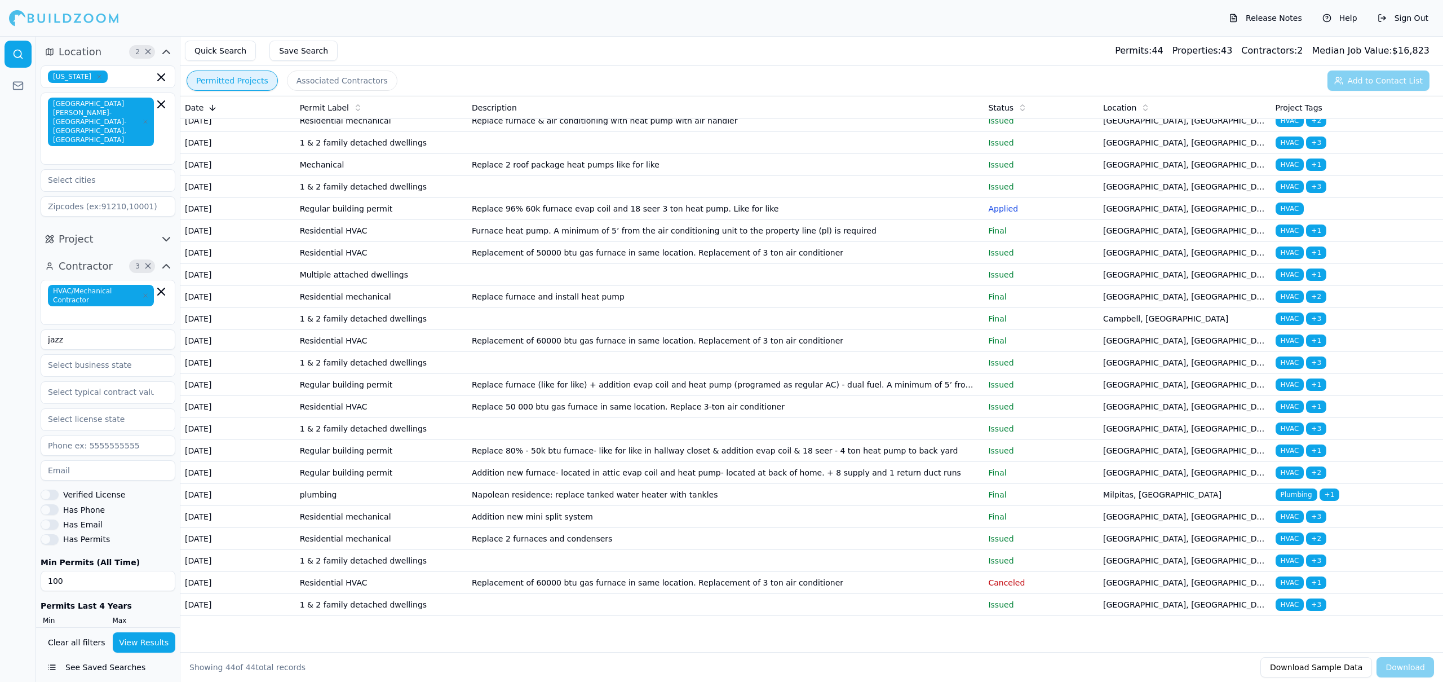
scroll to position [589, 0]
click at [161, 103] on icon "button" at bounding box center [161, 104] width 7 height 7
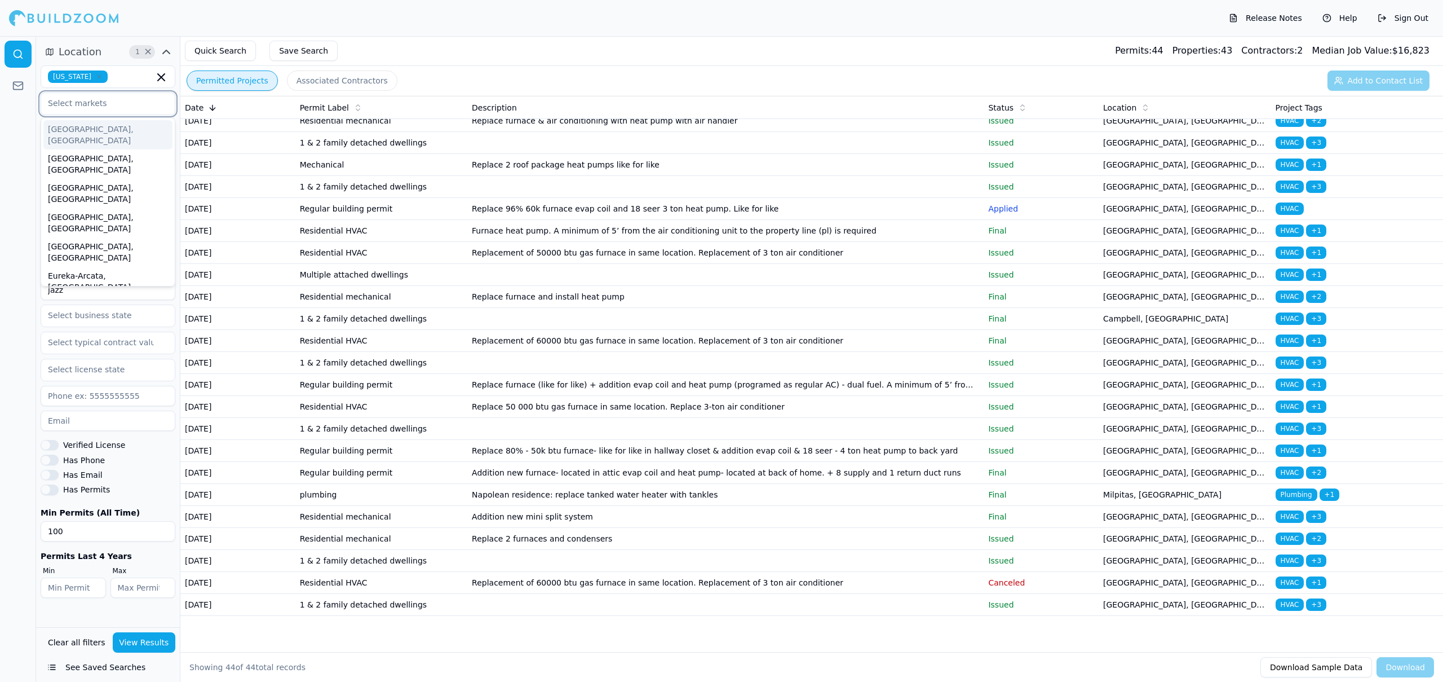
click at [119, 104] on input "text" at bounding box center [101, 103] width 120 height 20
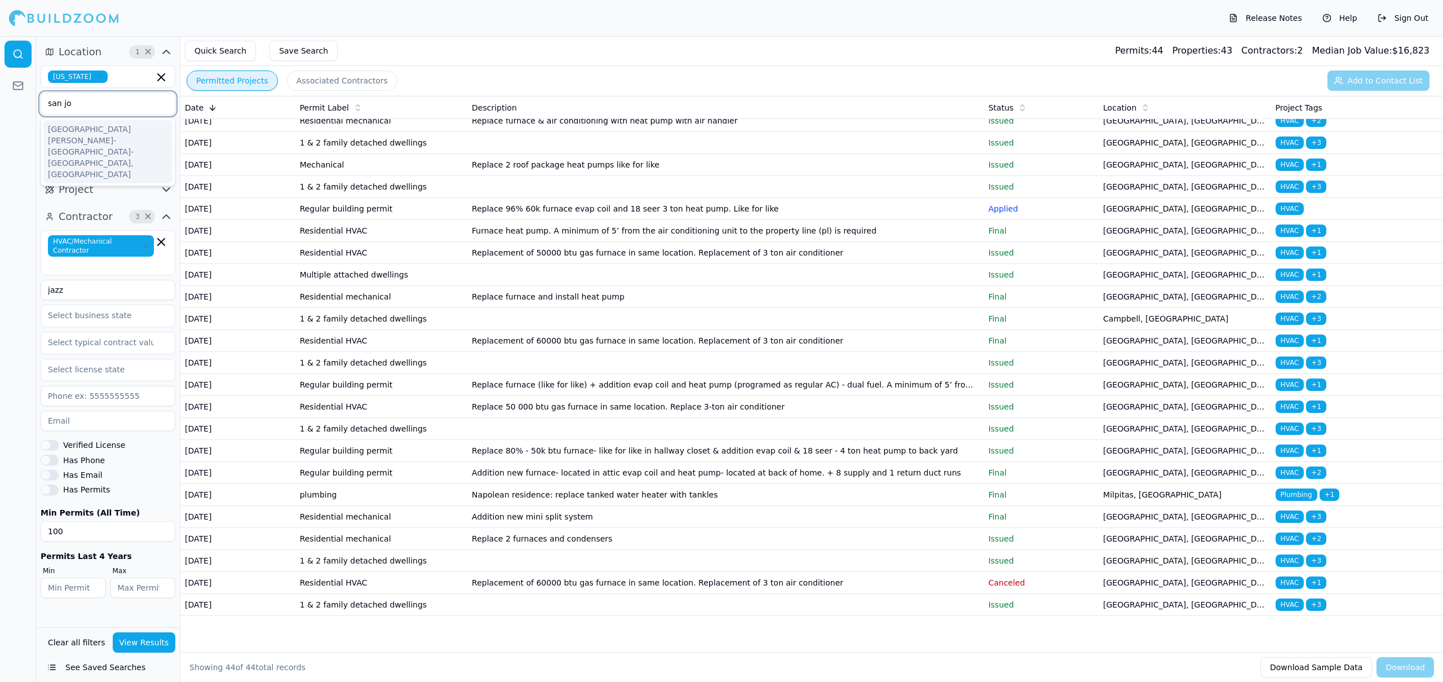
type input "san [PERSON_NAME]"
click at [116, 127] on div "[GEOGRAPHIC_DATA][PERSON_NAME]-[GEOGRAPHIC_DATA]-[GEOGRAPHIC_DATA], [GEOGRAPHIC…" at bounding box center [107, 151] width 129 height 63
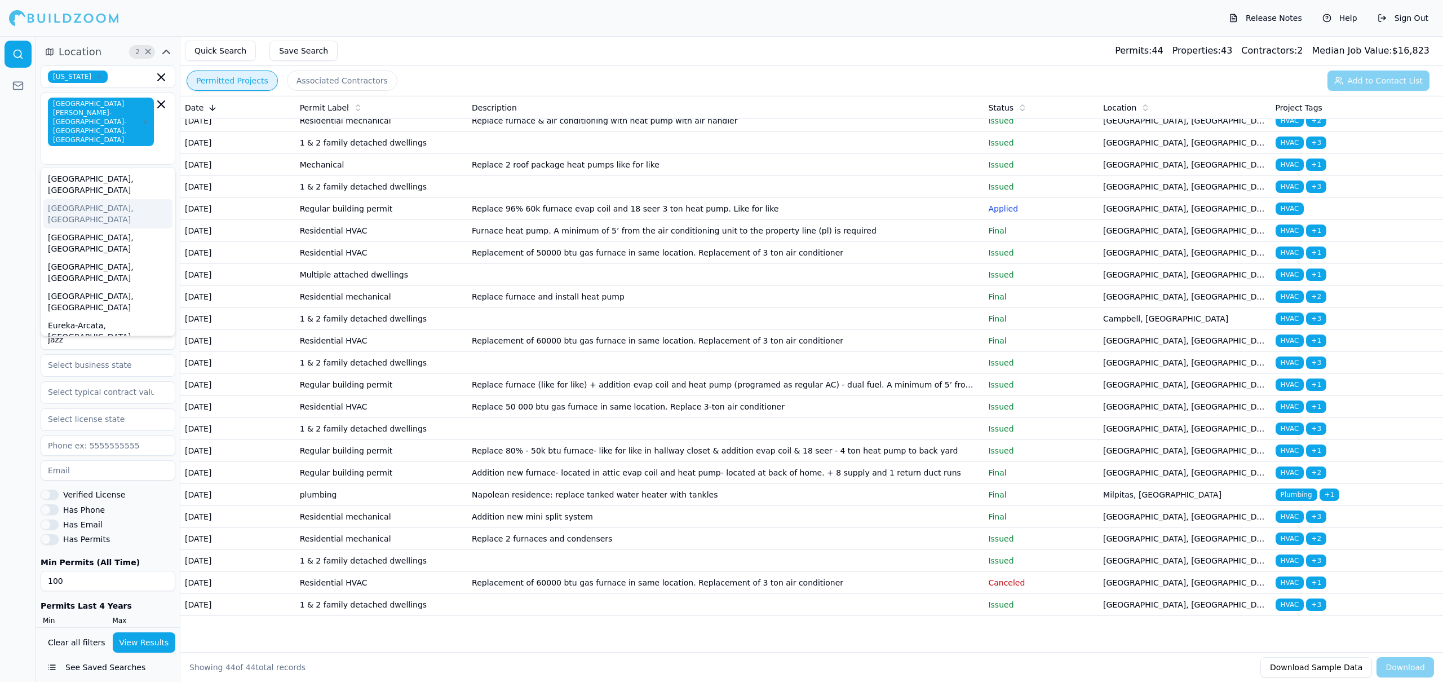
click at [147, 649] on button "View Results" at bounding box center [144, 642] width 63 height 20
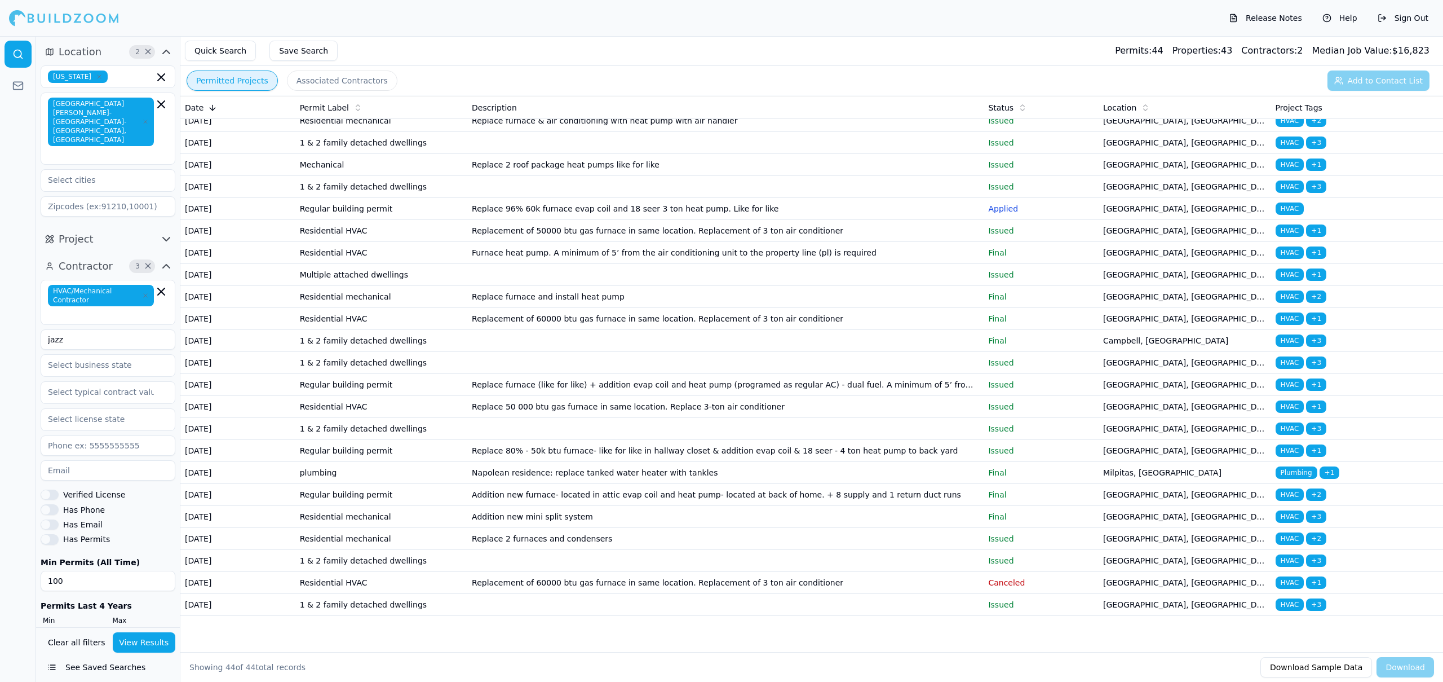
scroll to position [583, 0]
click at [583, 374] on td at bounding box center [725, 363] width 516 height 22
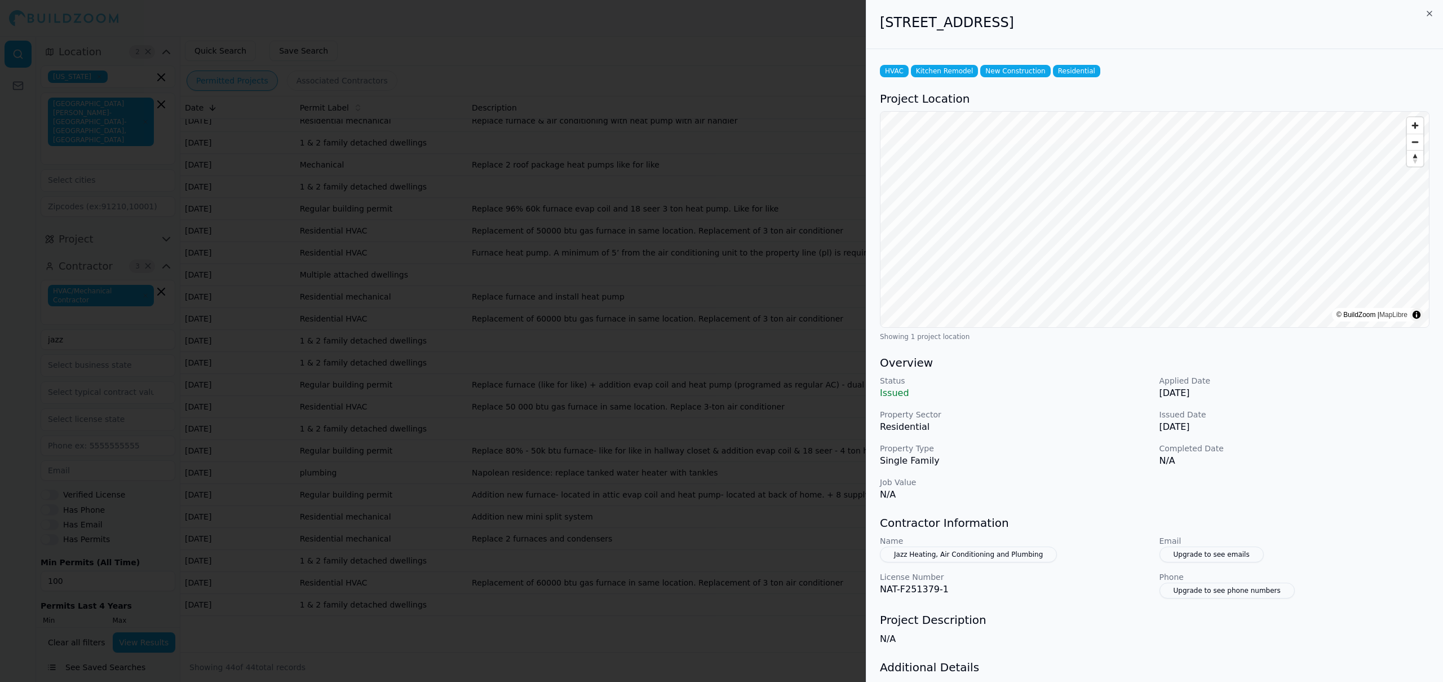
drag, startPoint x: 1112, startPoint y: 18, endPoint x: 982, endPoint y: 9, distance: 130.5
click at [982, 9] on div "[STREET_ADDRESS]" at bounding box center [1155, 24] width 577 height 49
copy h2 "[STREET_ADDRESS]"
click at [1424, 14] on h2 "[STREET_ADDRESS]" at bounding box center [1155, 23] width 550 height 18
click at [1428, 14] on icon "button" at bounding box center [1429, 13] width 5 height 5
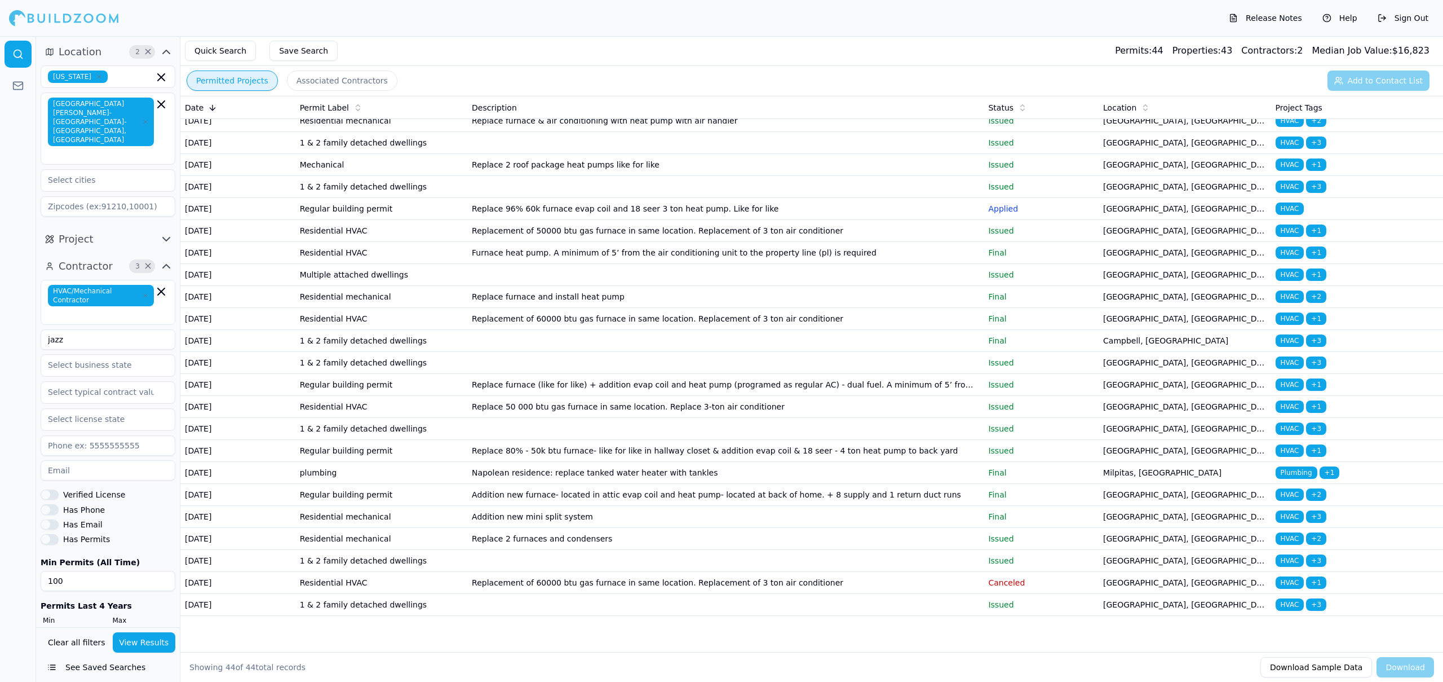
scroll to position [6, 0]
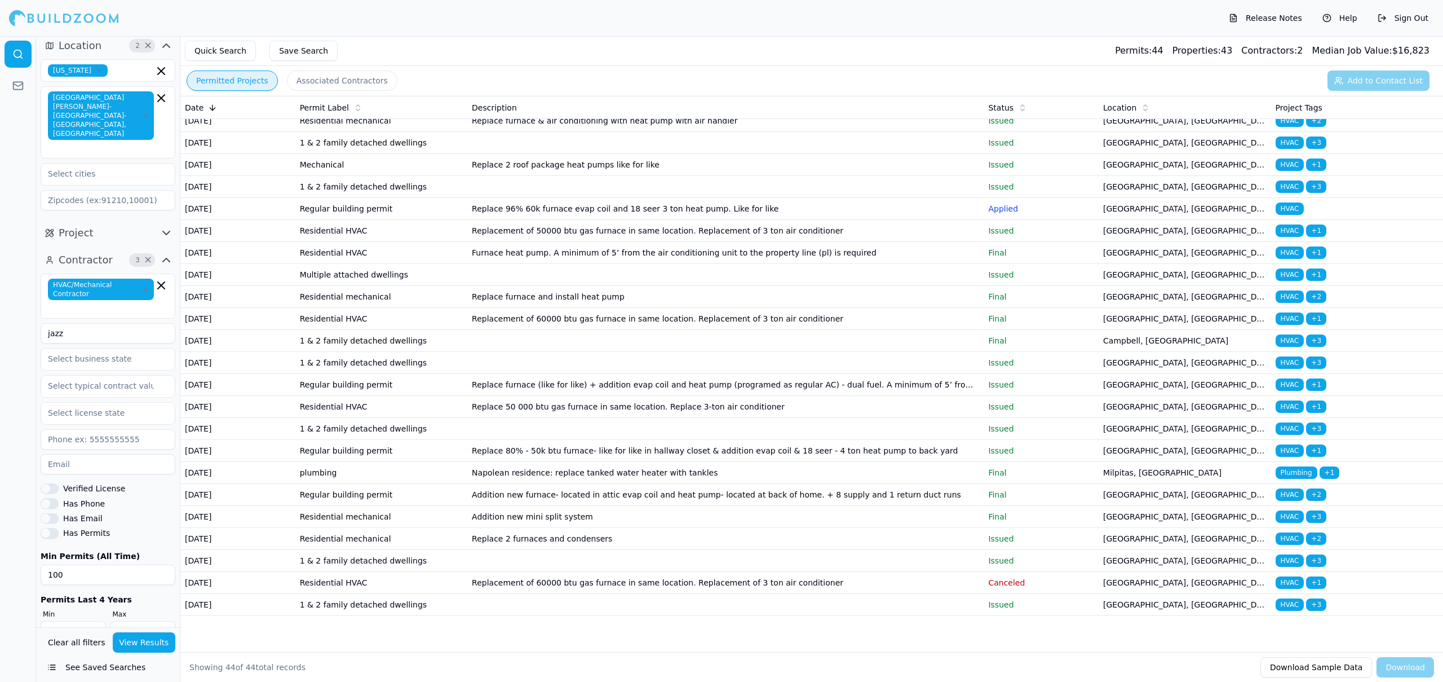
click at [130, 646] on button "View Results" at bounding box center [144, 642] width 63 height 20
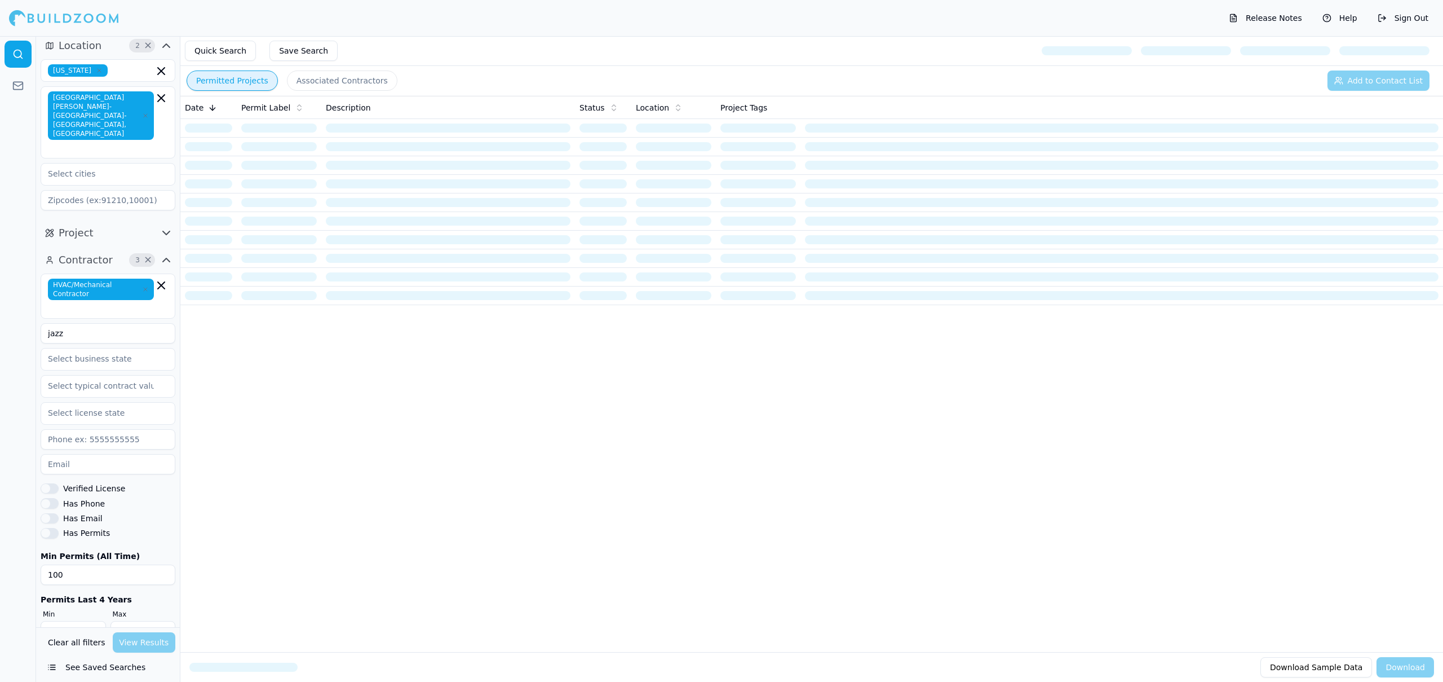
click at [59, 323] on input "jazz" at bounding box center [108, 333] width 135 height 20
click at [437, 445] on div "Date Permit Label Description Status Location Project Tags" at bounding box center [811, 356] width 1263 height 520
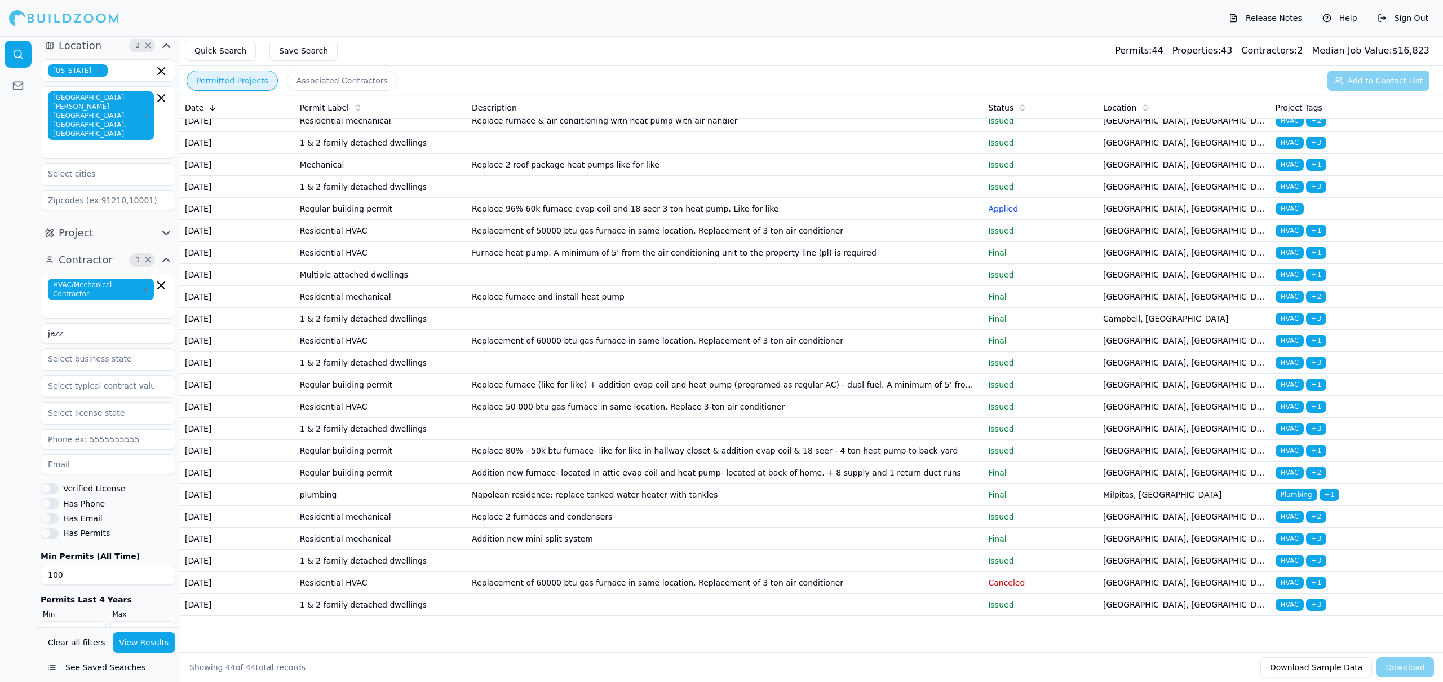
scroll to position [674, 0]
click at [638, 396] on td "Replace furnace (like for like) + addition evap coil and heat pump (programed a…" at bounding box center [725, 385] width 516 height 22
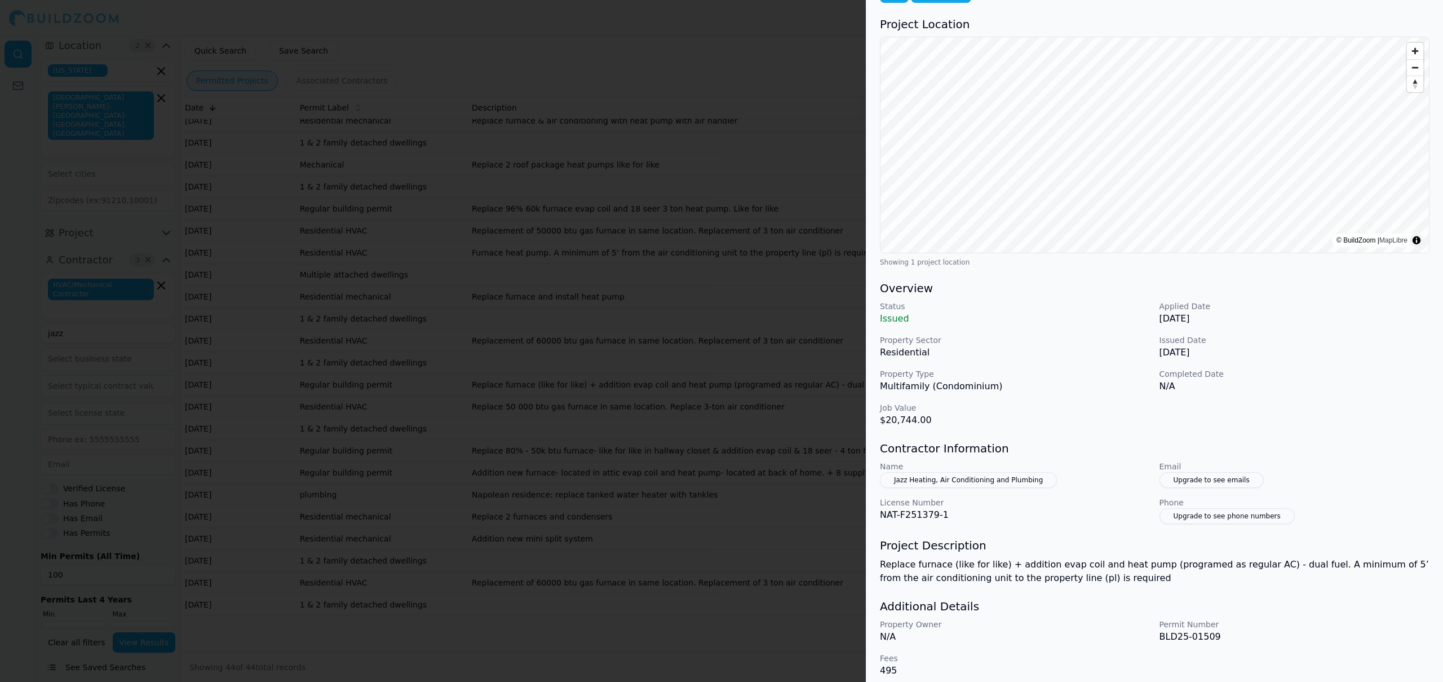
scroll to position [83, 0]
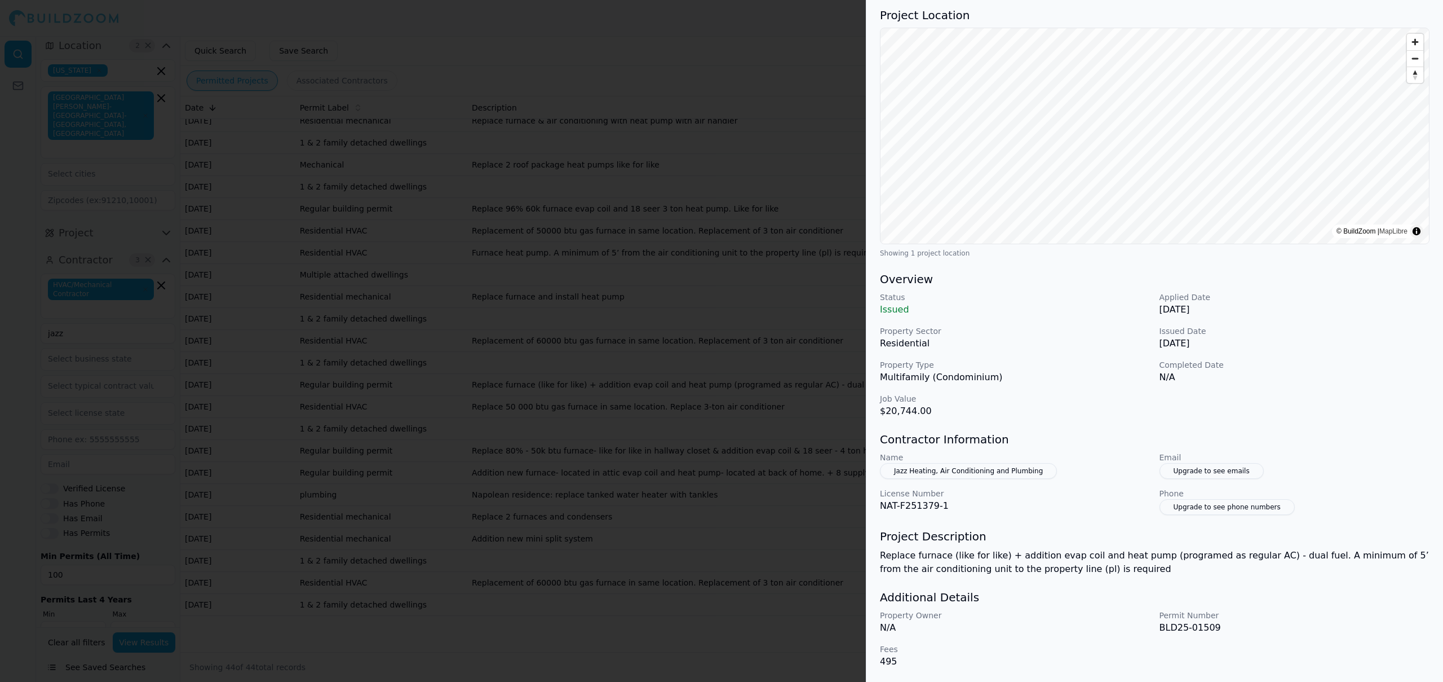
click at [691, 413] on div at bounding box center [721, 341] width 1443 height 682
